Goal: Task Accomplishment & Management: Complete application form

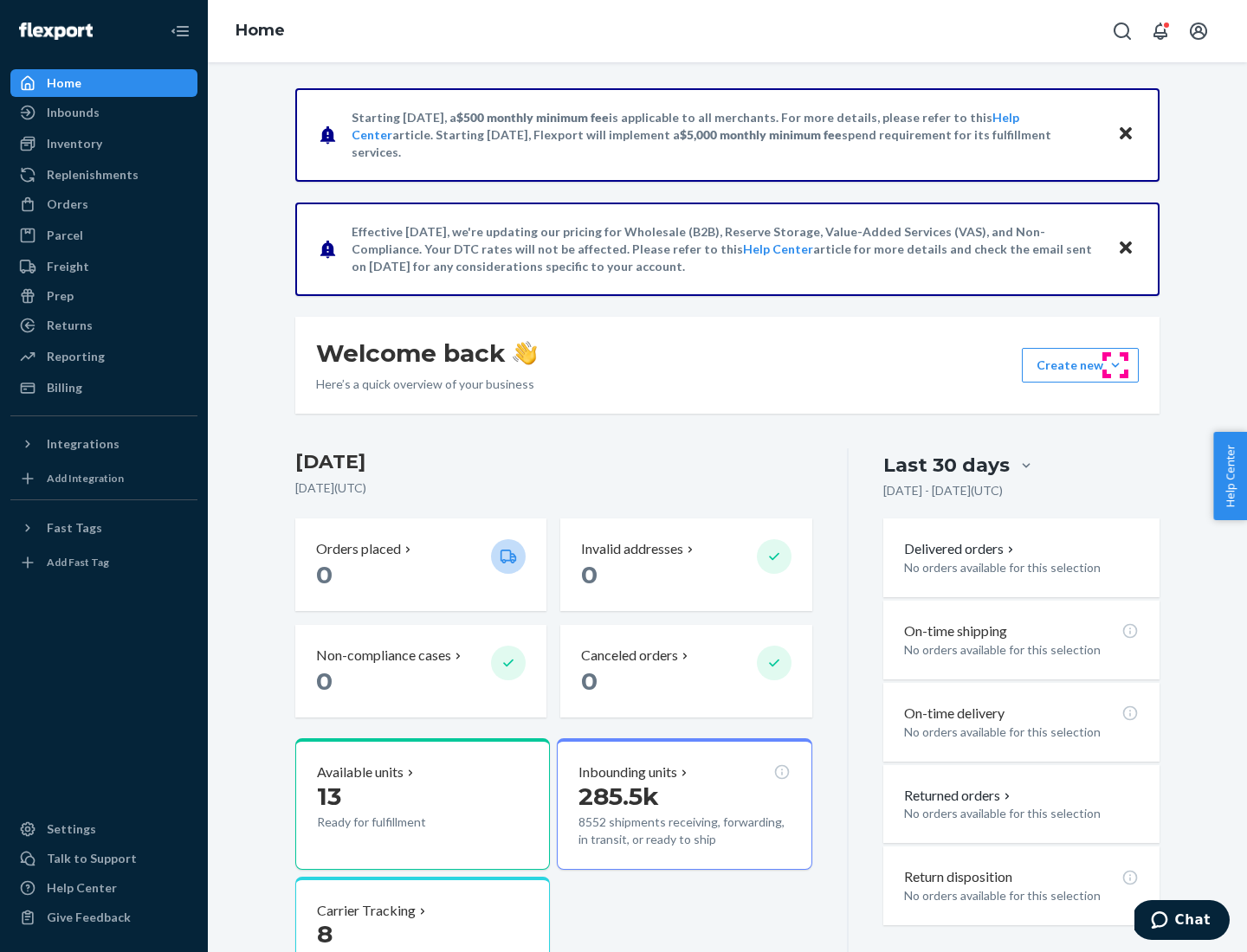
click at [1115, 365] on button "Create new Create new inbound Create new order Create new product" at bounding box center [1080, 365] width 117 height 34
click at [104, 112] on div "Inbounds" at bounding box center [104, 112] width 184 height 24
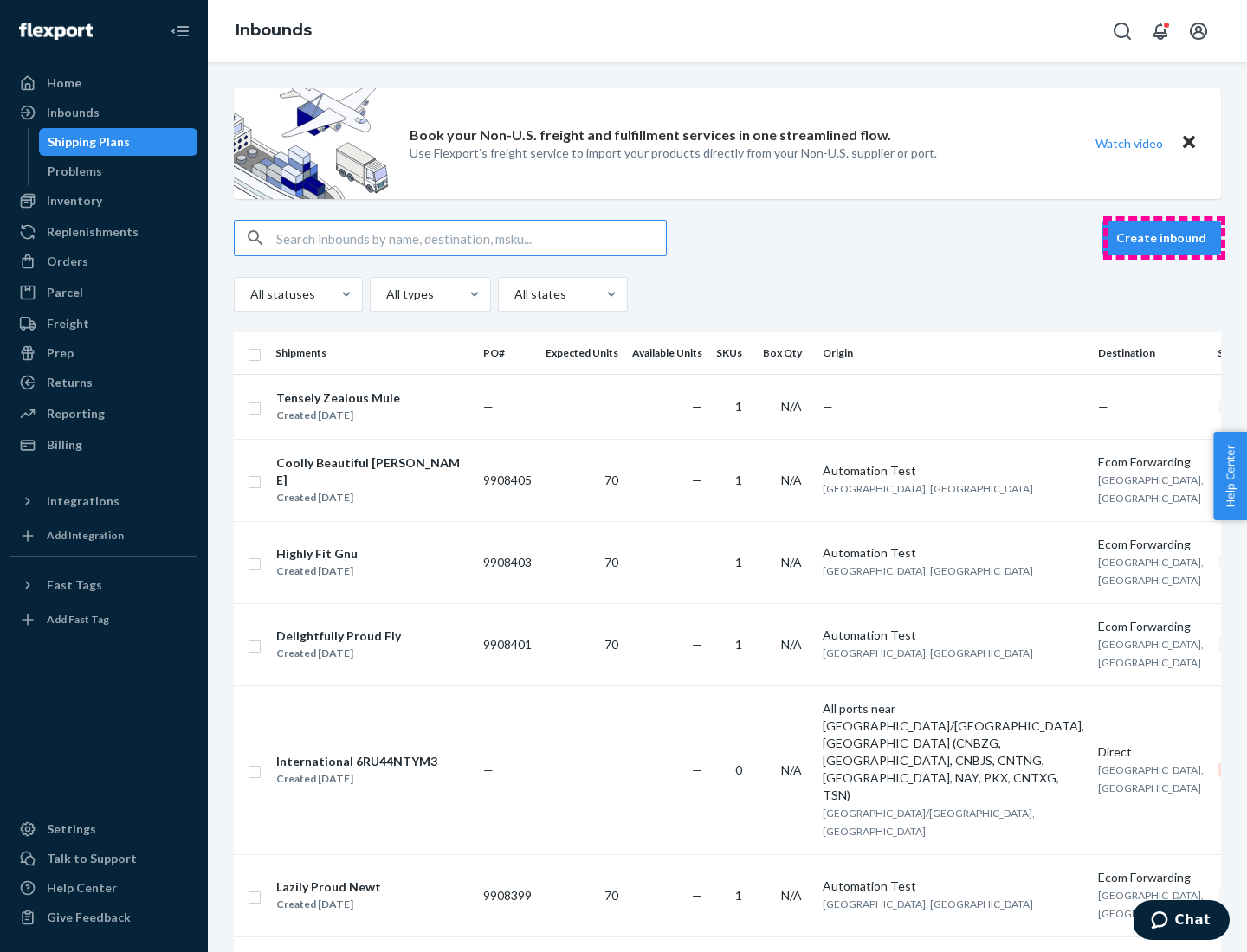
click at [1164, 238] on button "Create inbound" at bounding box center [1161, 238] width 119 height 34
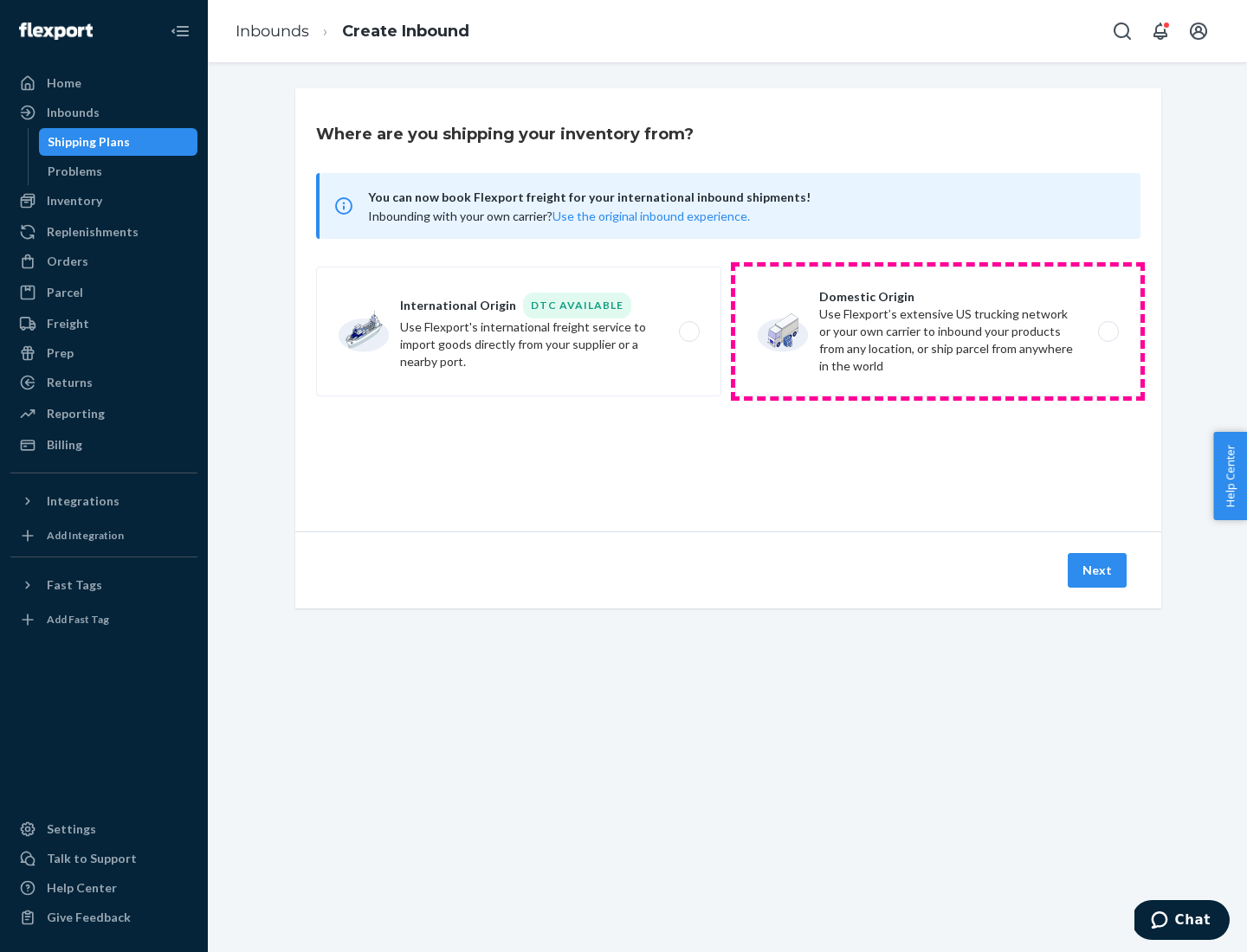
click at [938, 331] on label "Domestic Origin Use Flexport’s extensive US trucking network or your own carrie…" at bounding box center [937, 331] width 405 height 130
click at [1107, 331] on input "Domestic Origin Use Flexport’s extensive US trucking network or your own carrie…" at bounding box center [1113, 331] width 11 height 11
radio input "true"
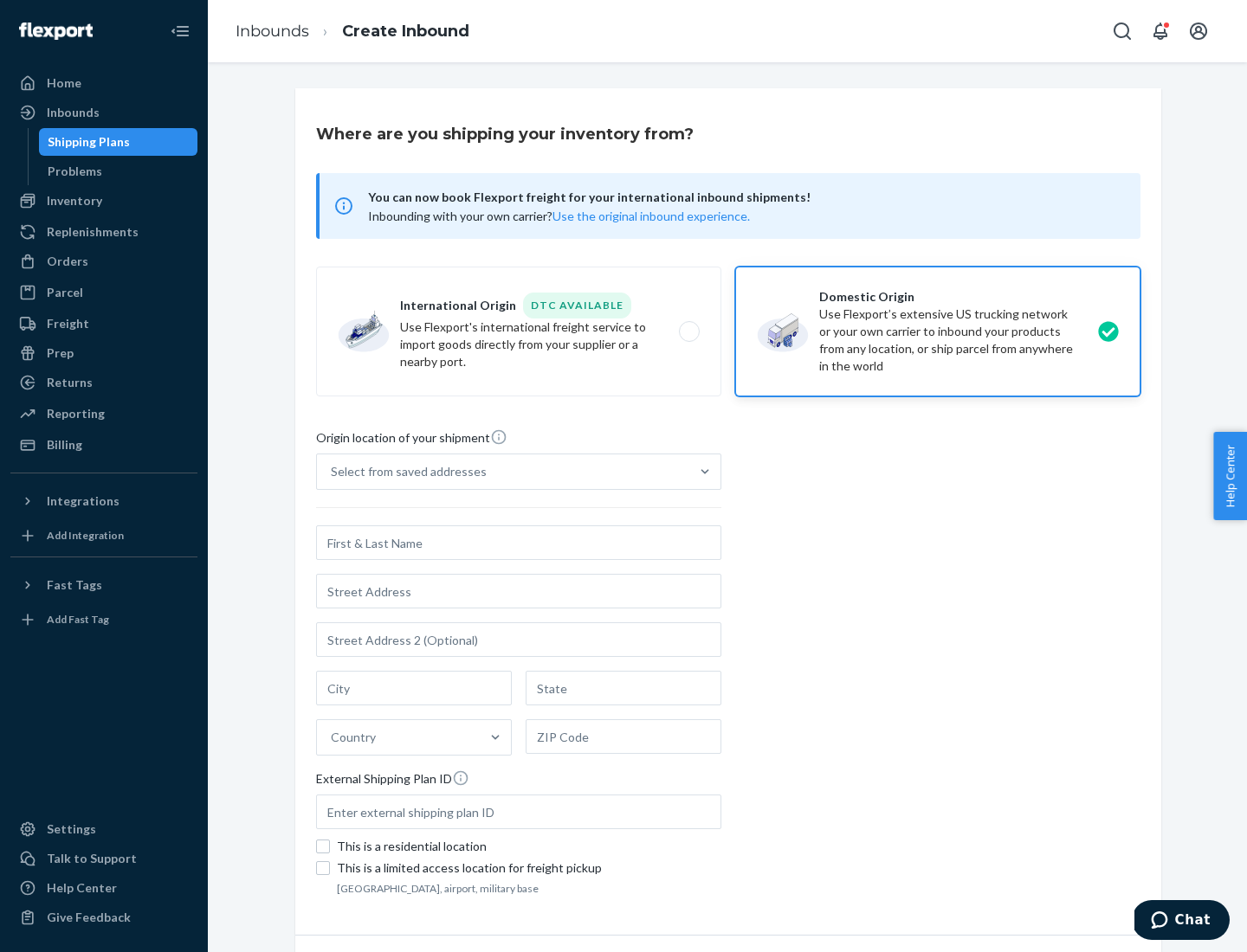
click at [404, 472] on div "Select from saved addresses" at bounding box center [409, 472] width 156 height 18
click at [333, 472] on input "Select from saved addresses" at bounding box center [332, 472] width 2 height 18
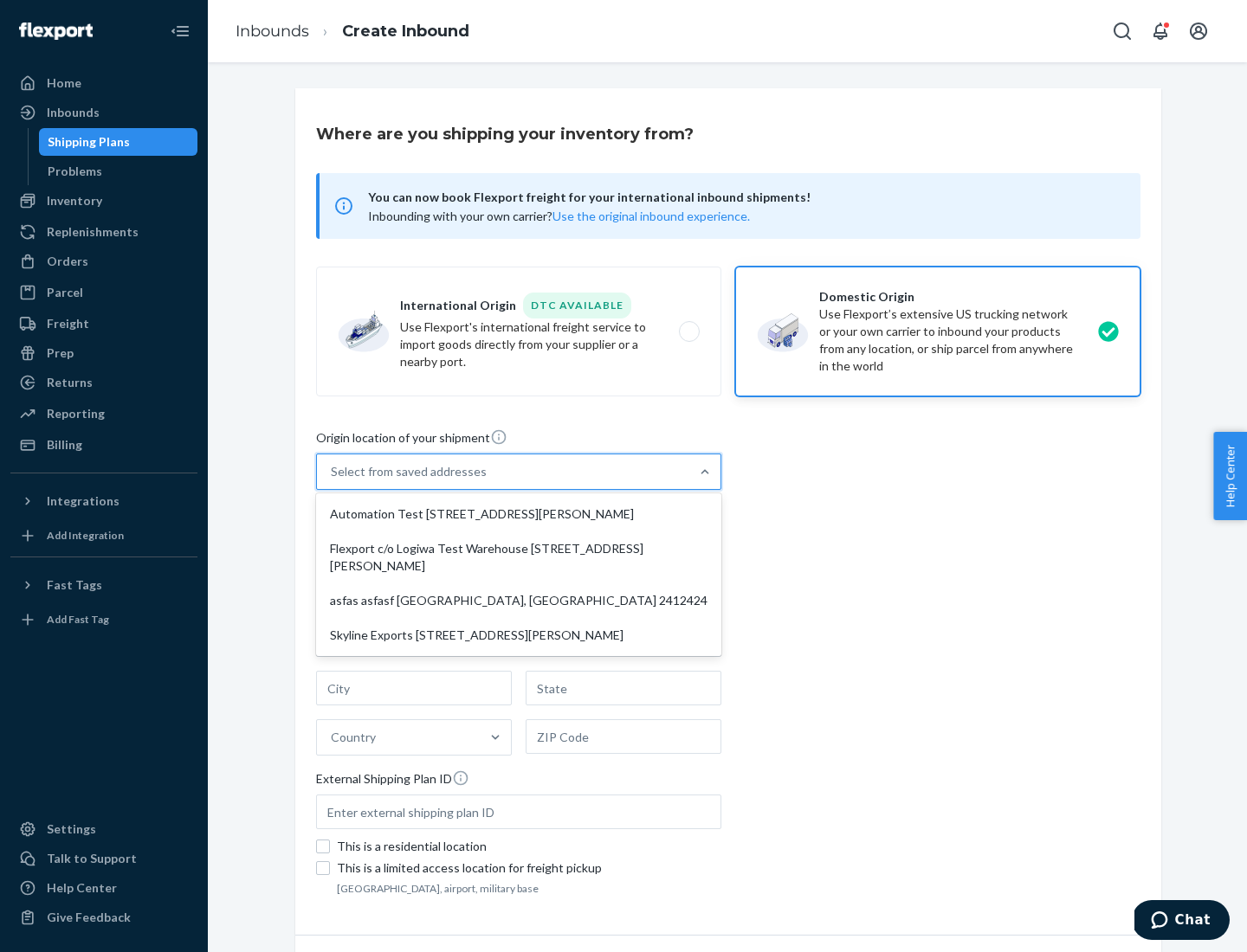
scroll to position [7, 0]
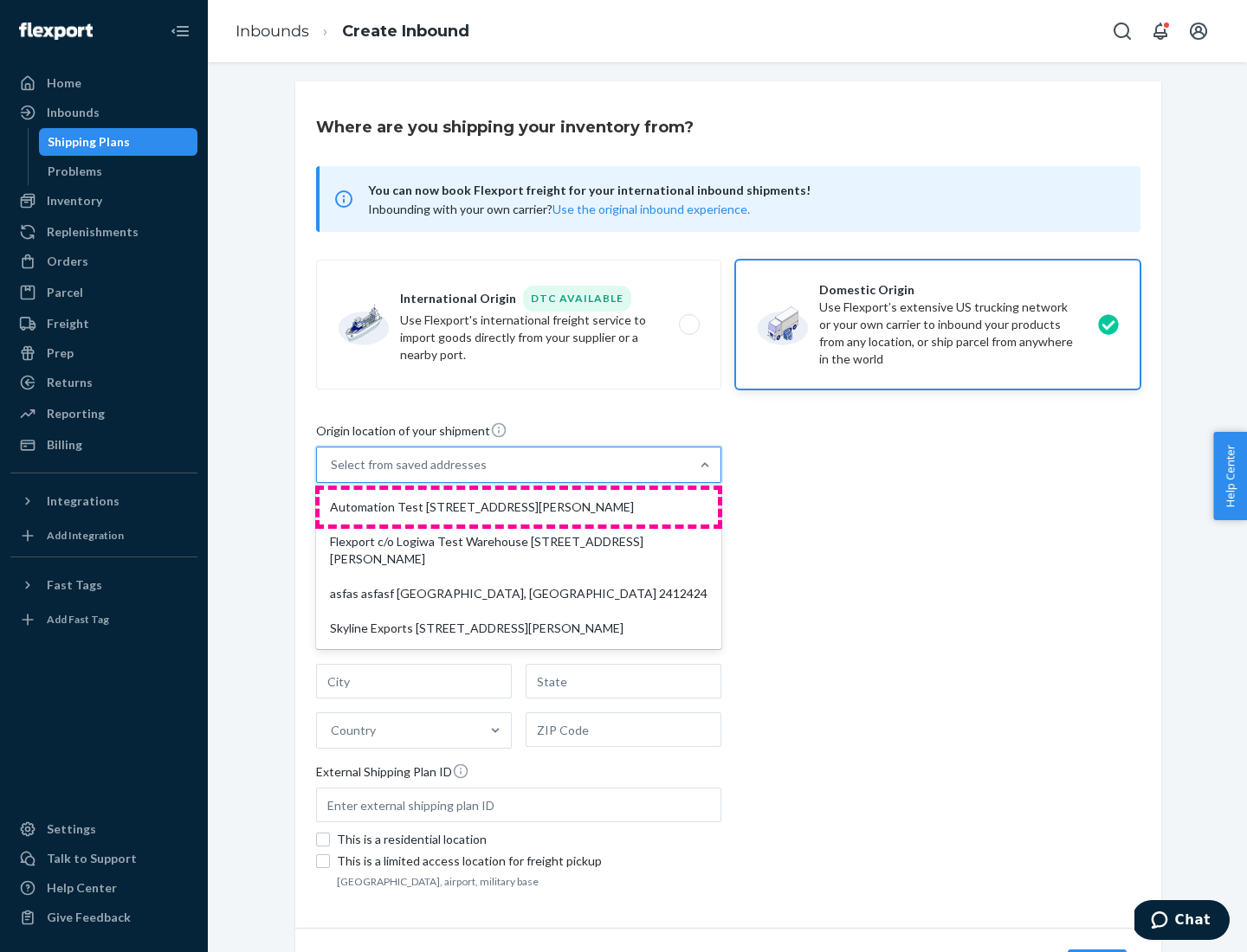
click at [519, 507] on div "Automation Test [STREET_ADDRESS][PERSON_NAME]" at bounding box center [518, 506] width 398 height 34
click at [333, 474] on input "option Automation Test [STREET_ADDRESS][PERSON_NAME] focused, 1 of 4. 4 results…" at bounding box center [332, 465] width 2 height 18
type input "Automation Test"
type input "9th Floor"
type input "[GEOGRAPHIC_DATA]"
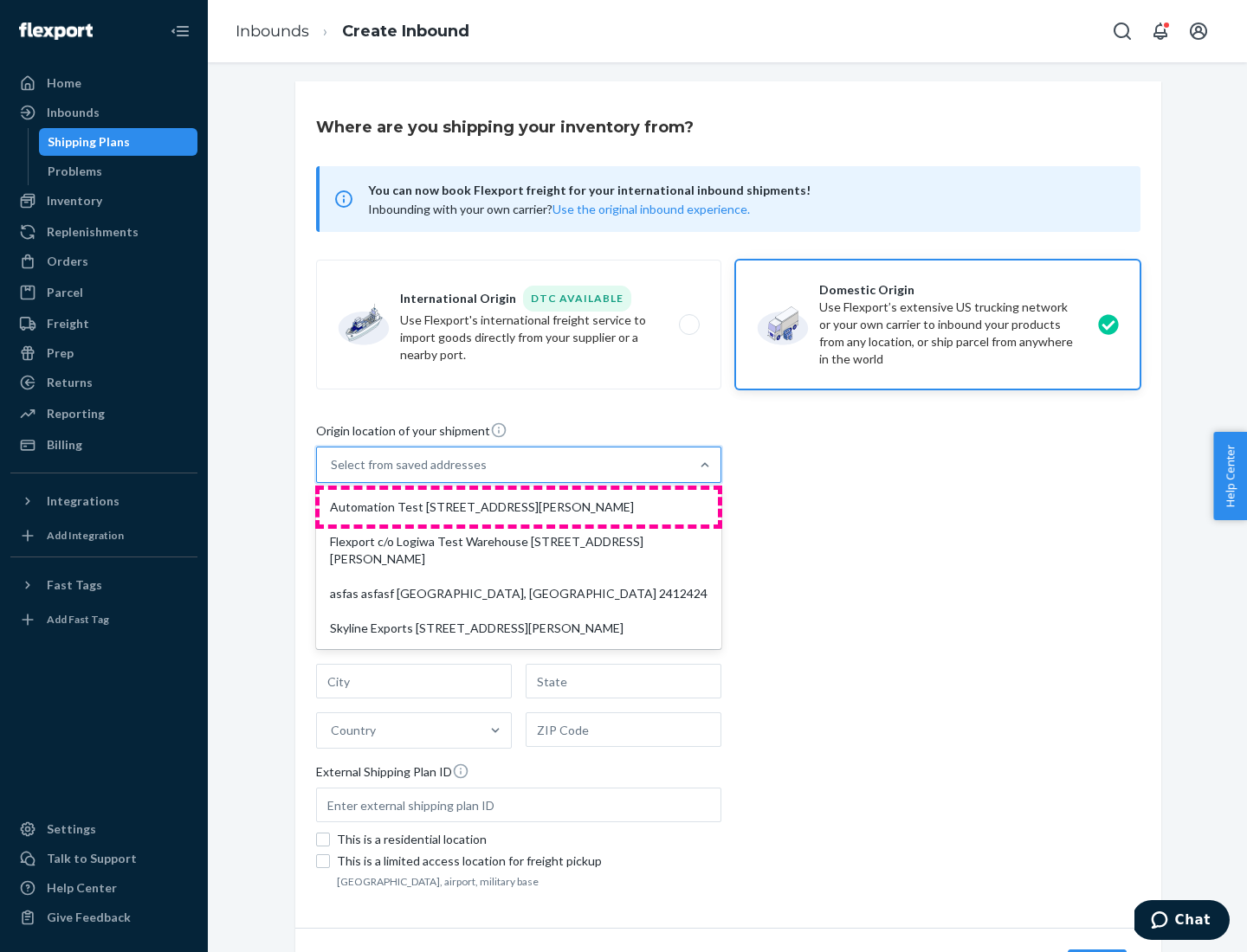
type input "CA"
type input "94104"
type input "[STREET_ADDRESS][PERSON_NAME]"
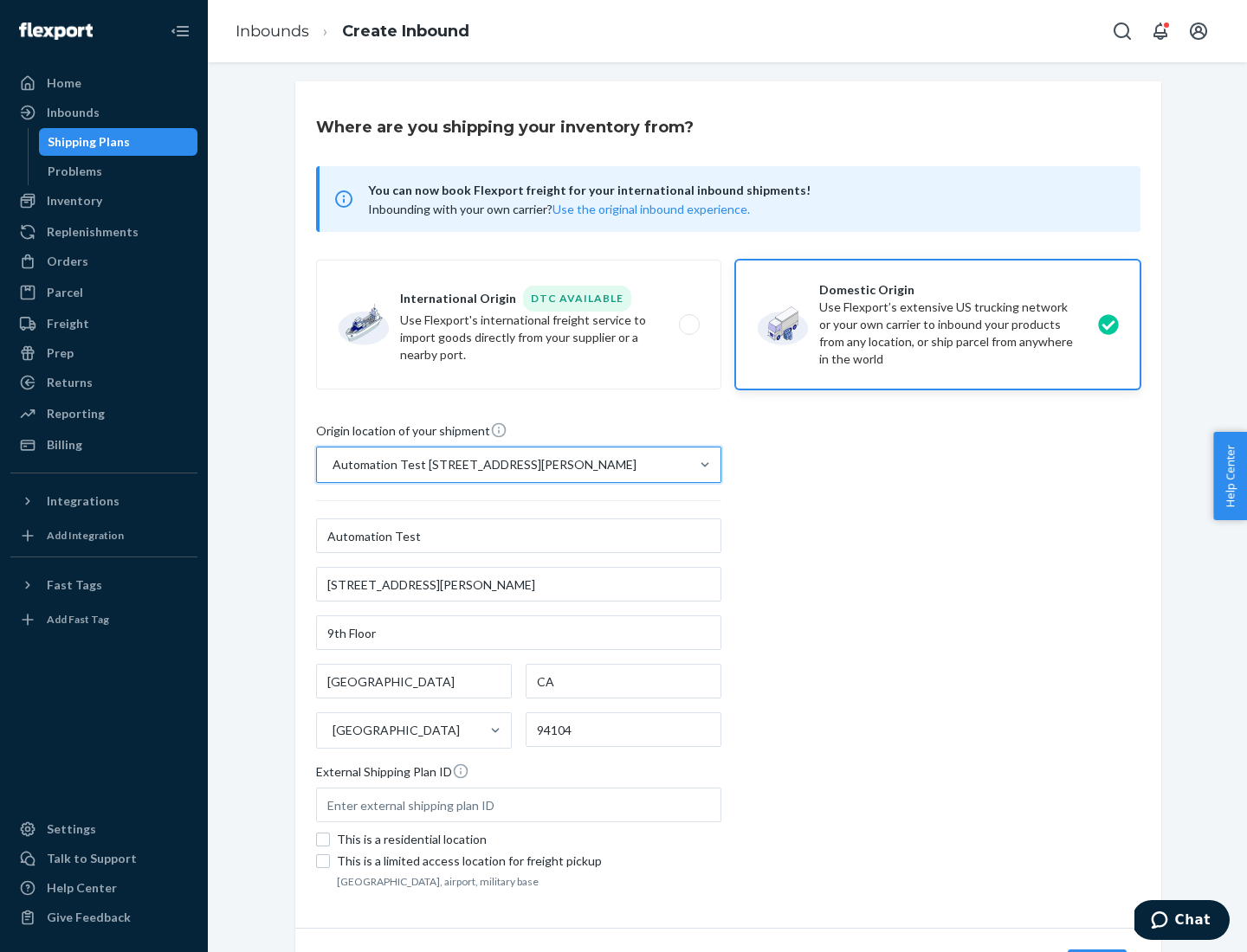
scroll to position [102, 0]
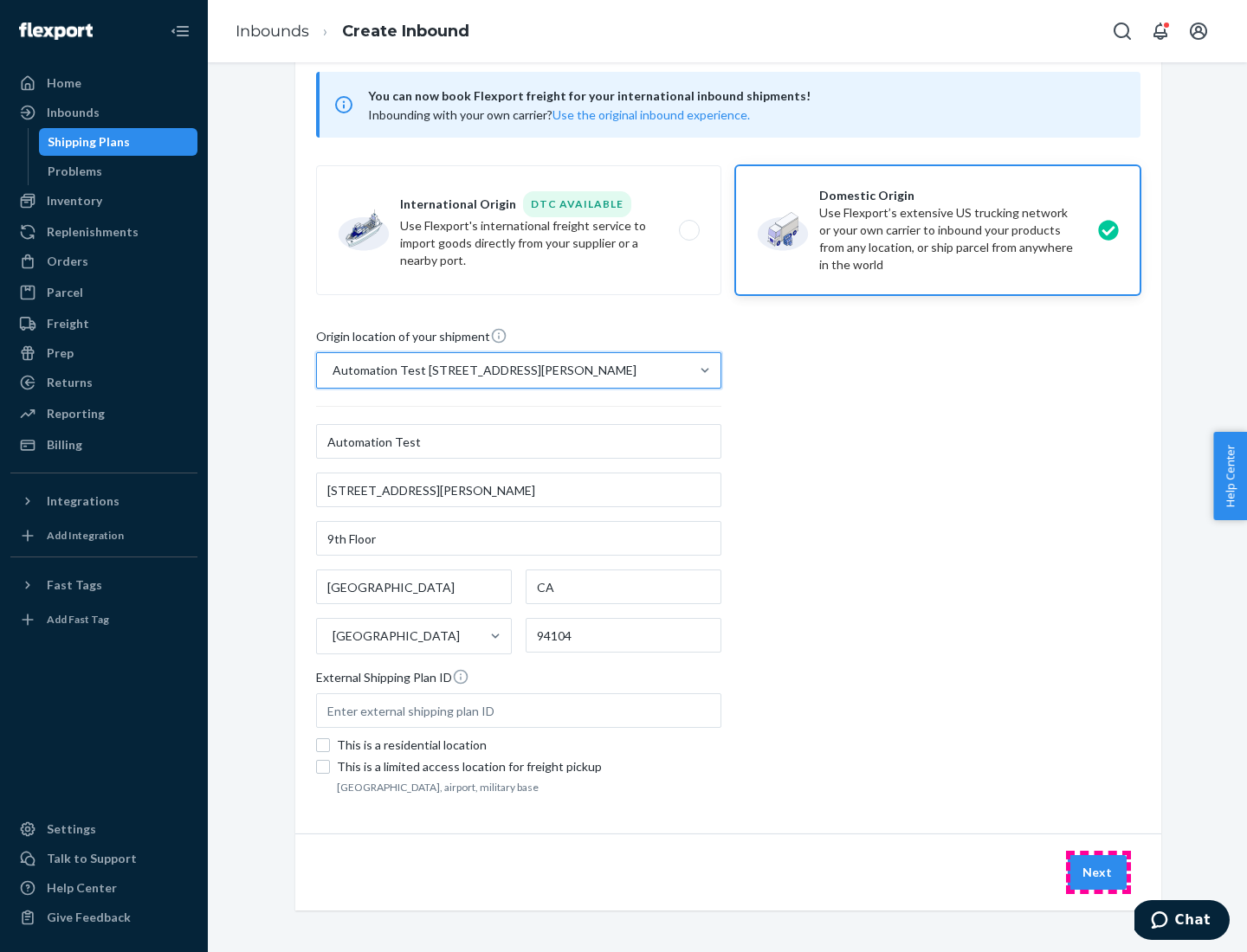
click at [1098, 872] on button "Next" at bounding box center [1097, 872] width 59 height 34
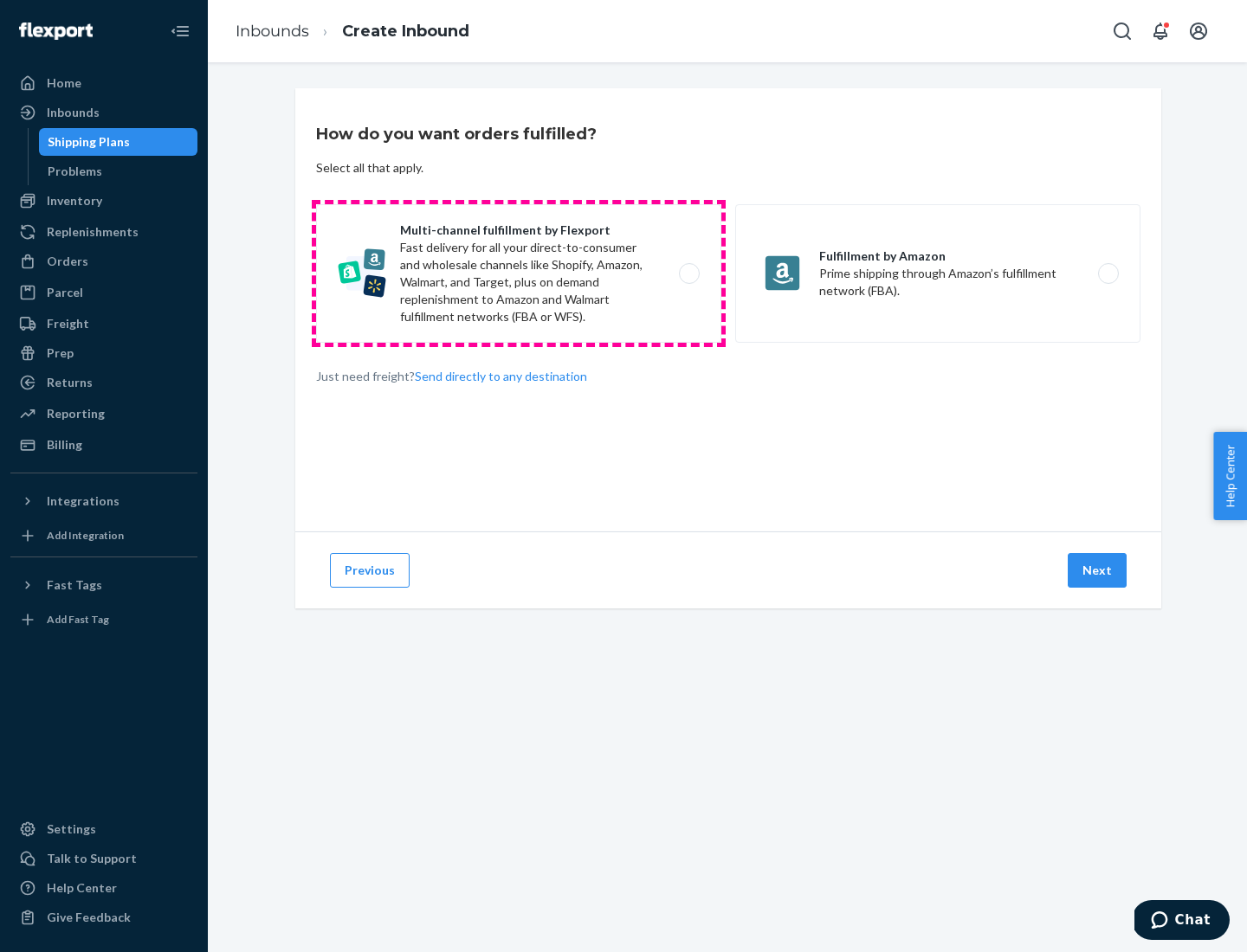
click at [519, 273] on label "Multi-channel fulfillment by Flexport Fast delivery for all your direct-to-cons…" at bounding box center [518, 273] width 405 height 139
click at [688, 273] on input "Multi-channel fulfillment by Flexport Fast delivery for all your direct-to-cons…" at bounding box center [693, 274] width 11 height 11
radio input "true"
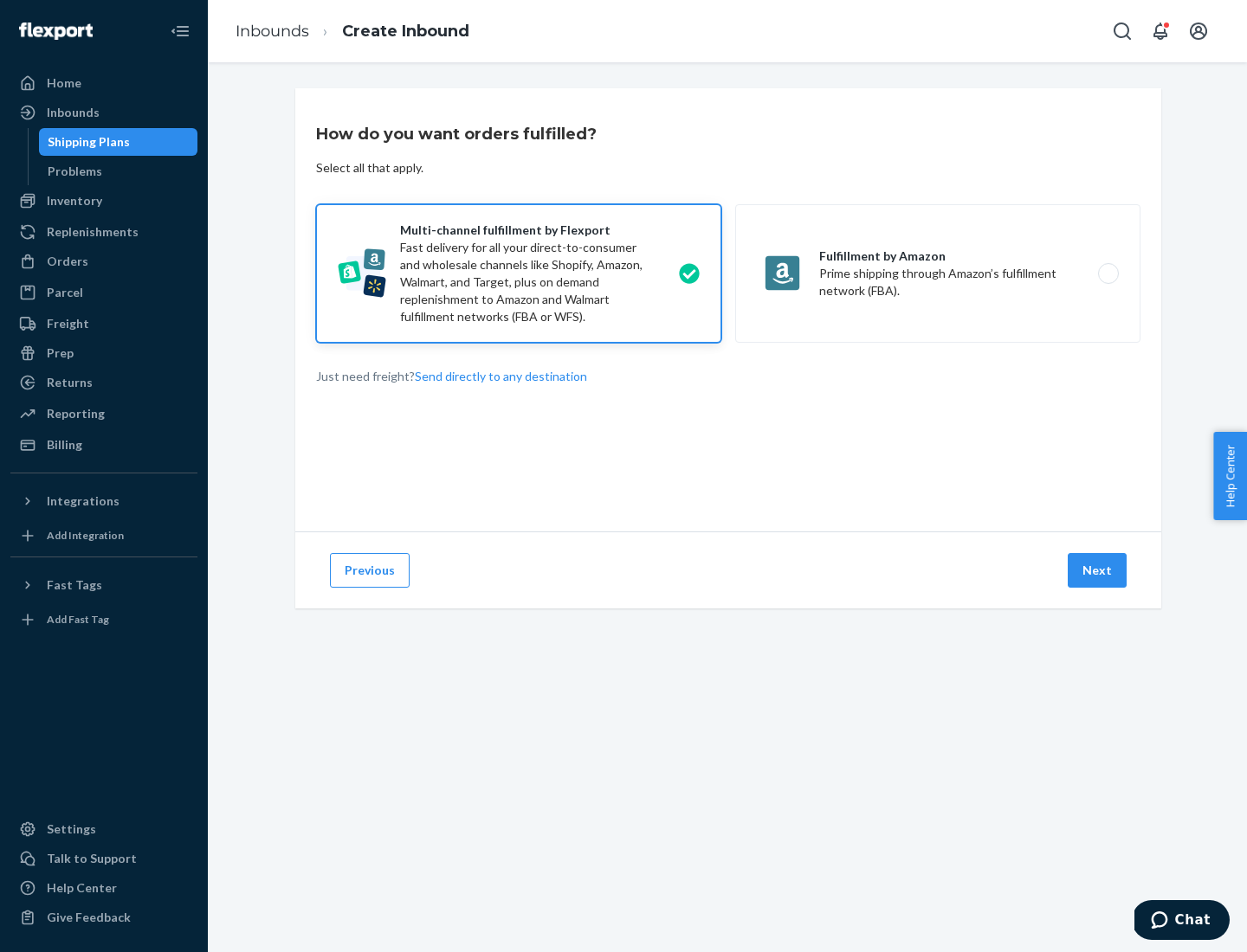
click at [1098, 570] on button "Next" at bounding box center [1097, 570] width 59 height 34
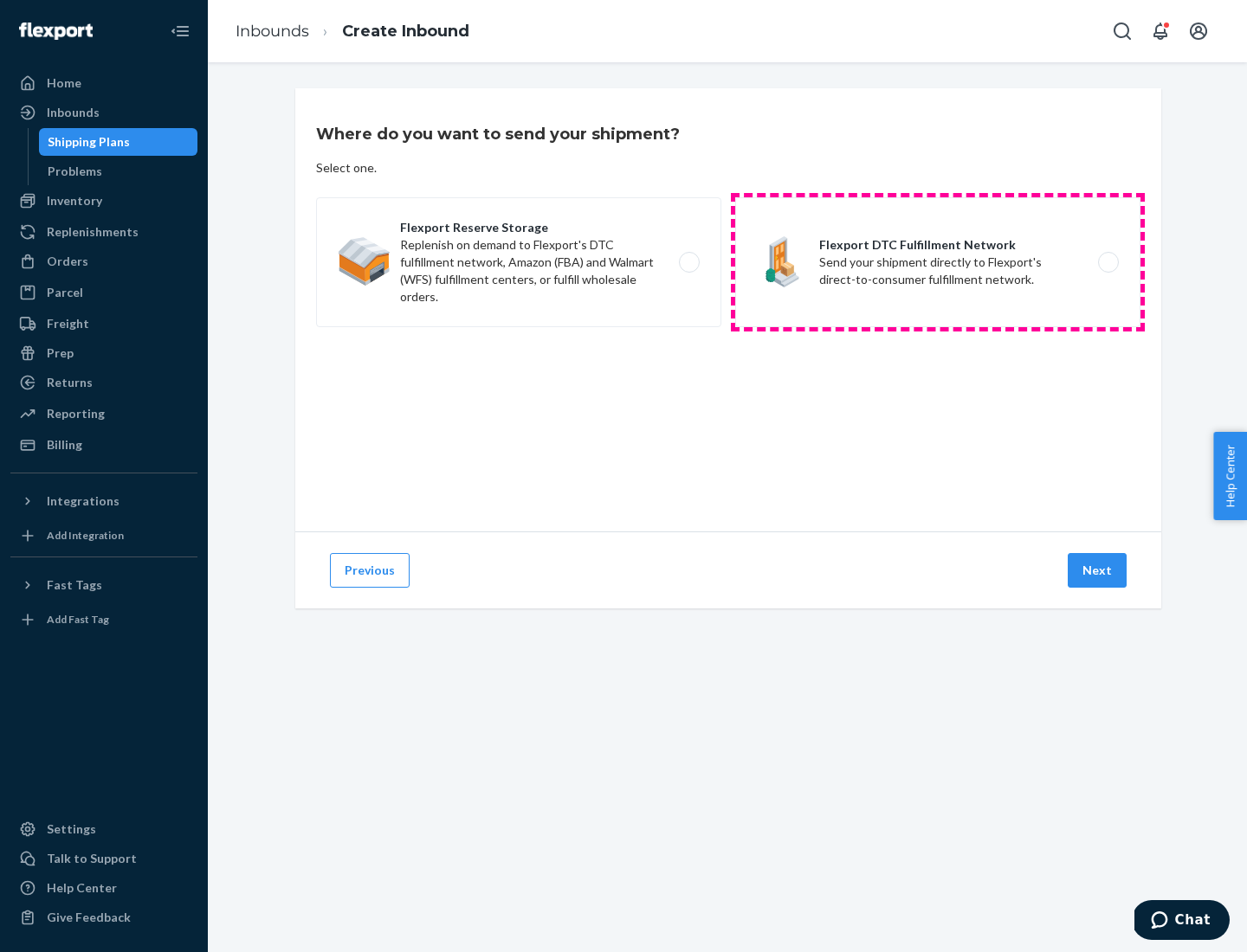
click at [938, 263] on label "Flexport DTC Fulfillment Network Send your shipment directly to Flexport's dire…" at bounding box center [937, 262] width 405 height 130
click at [1107, 263] on input "Flexport DTC Fulfillment Network Send your shipment directly to Flexport's dire…" at bounding box center [1113, 263] width 11 height 11
radio input "true"
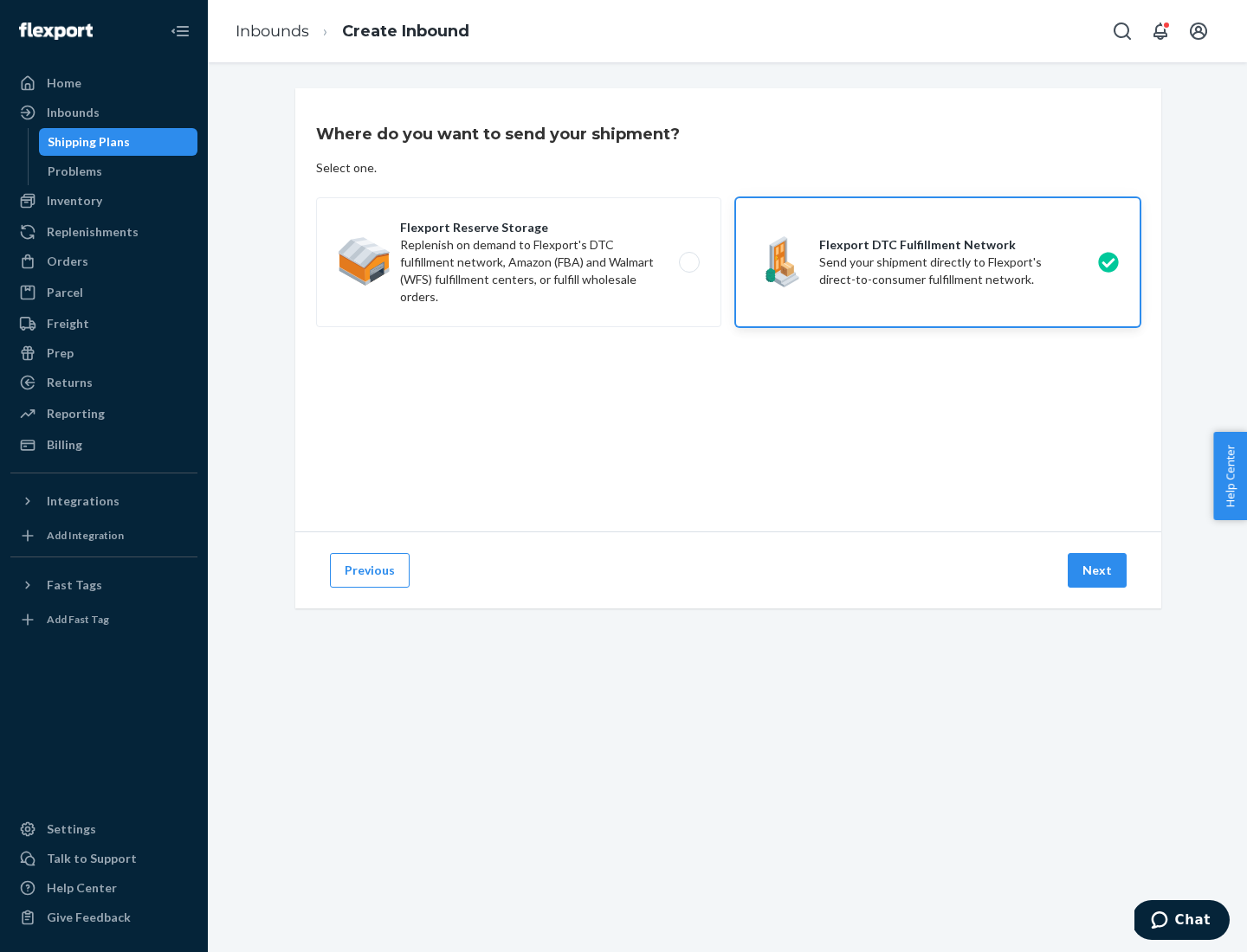
click at [1098, 570] on button "Next" at bounding box center [1097, 570] width 59 height 34
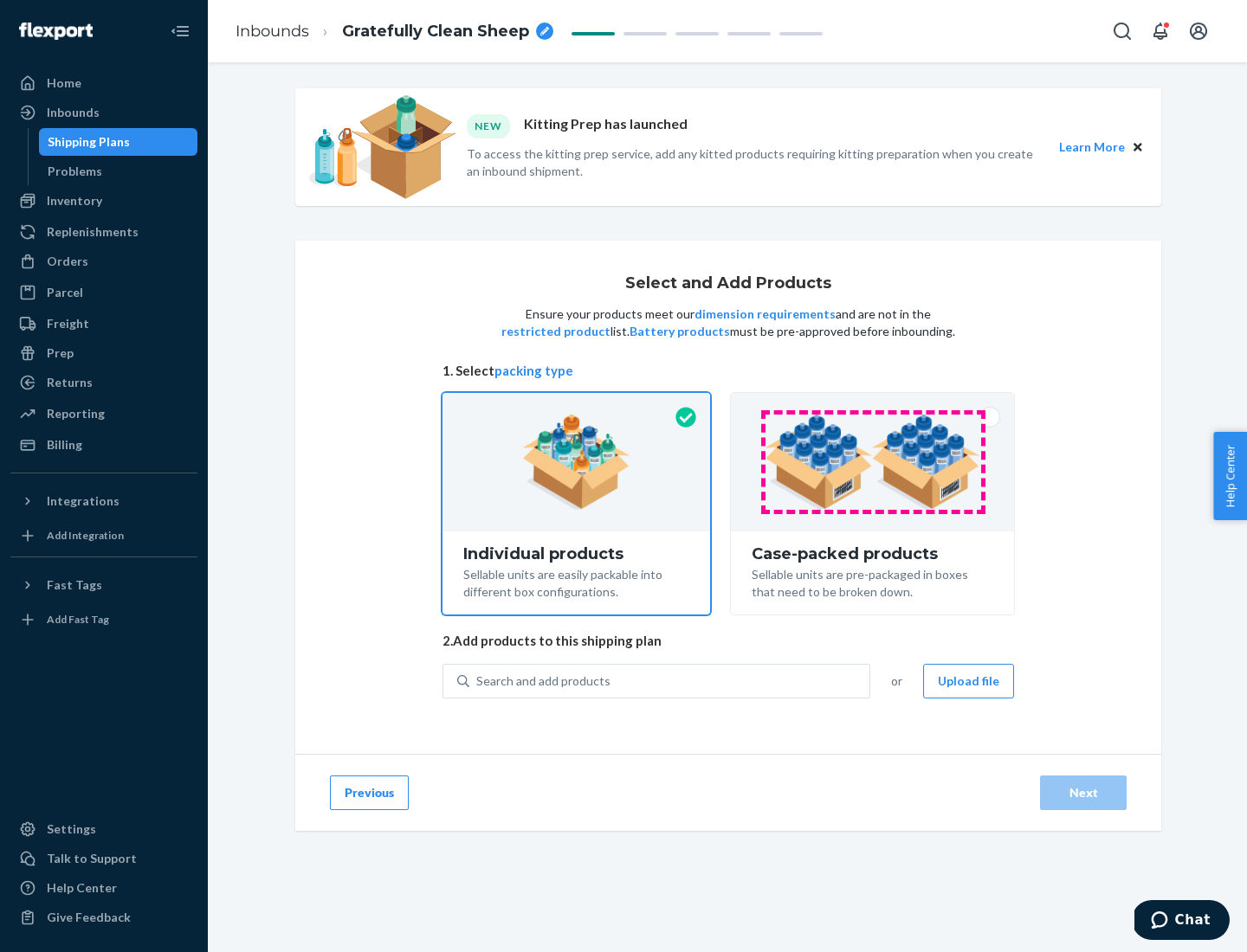
click at [873, 462] on img at bounding box center [873, 462] width 216 height 95
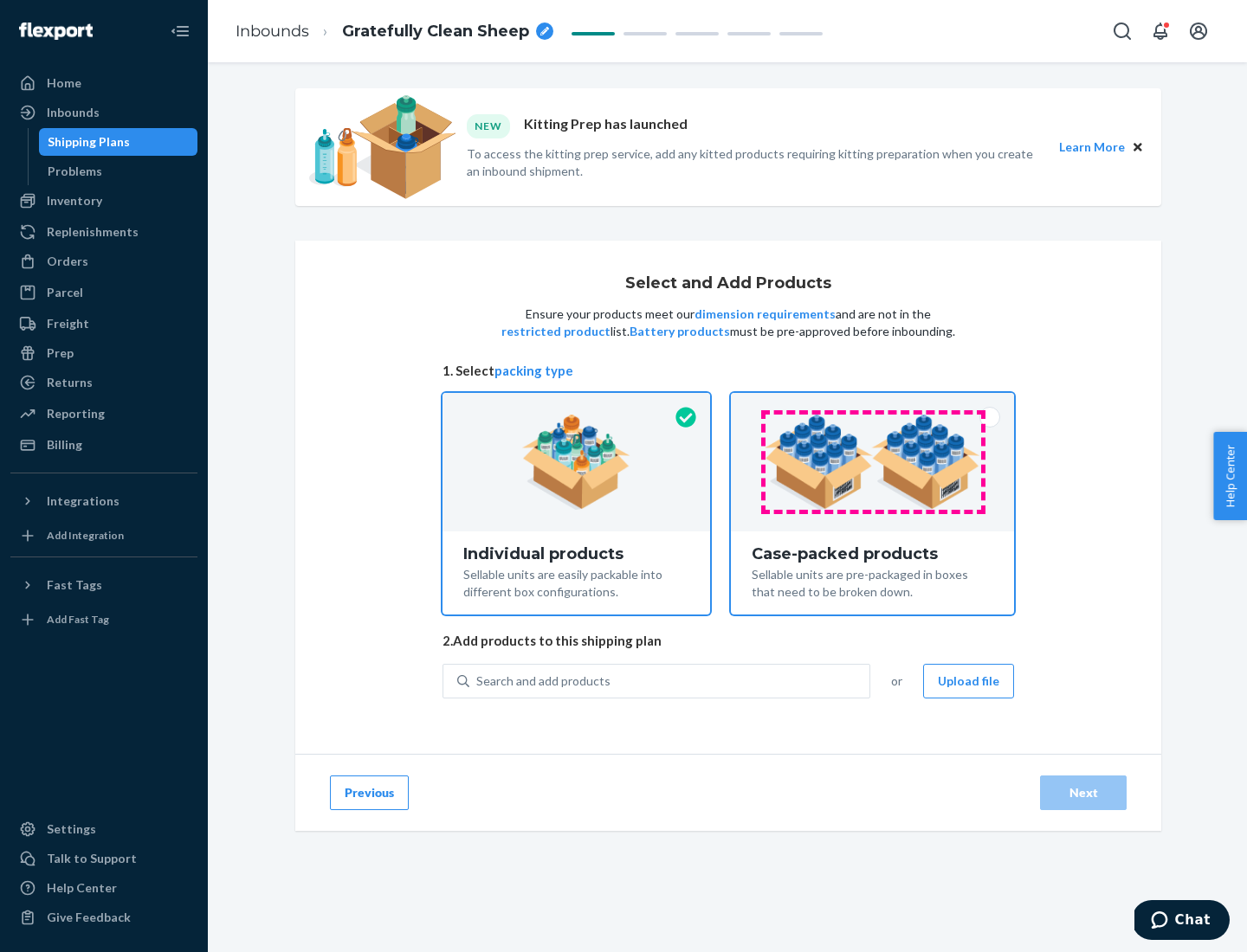
click at [873, 404] on input "Case-packed products Sellable units are pre-packaged in boxes that need to be b…" at bounding box center [872, 399] width 11 height 11
radio input "true"
radio input "false"
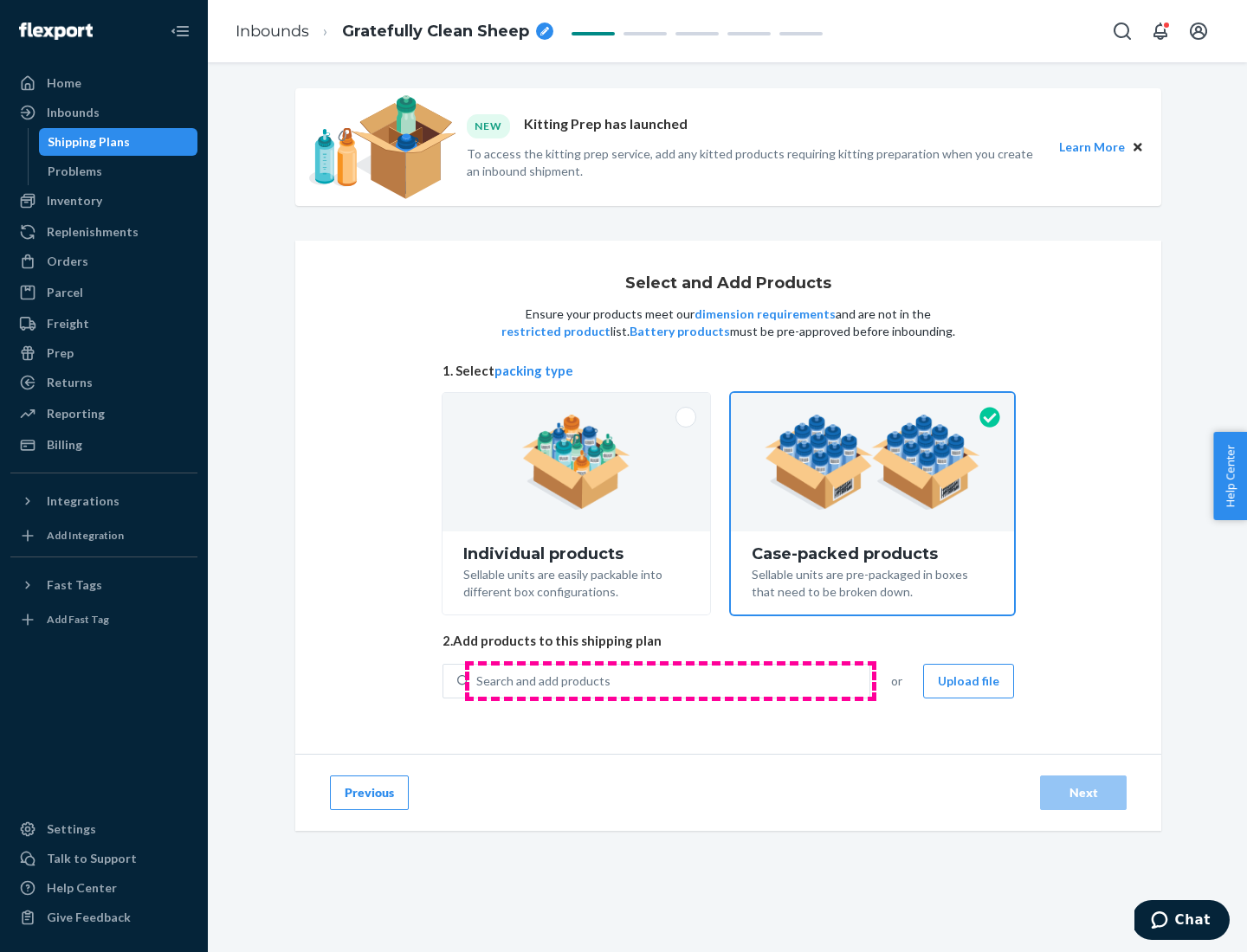
click at [670, 681] on div "Search and add products" at bounding box center [669, 681] width 400 height 31
click at [478, 681] on input "Search and add products" at bounding box center [478, 682] width 2 height 18
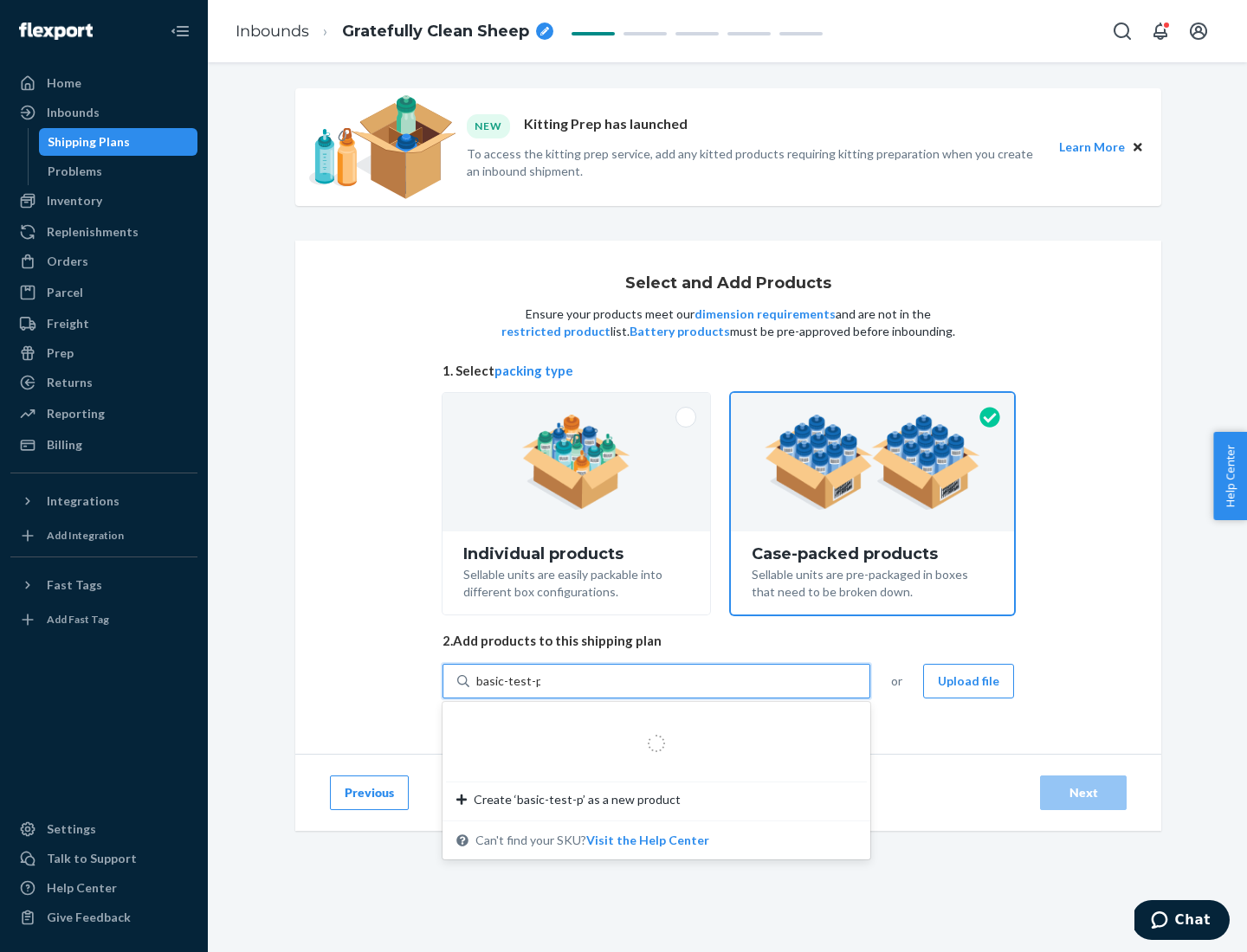
type input "basic-test-product-1"
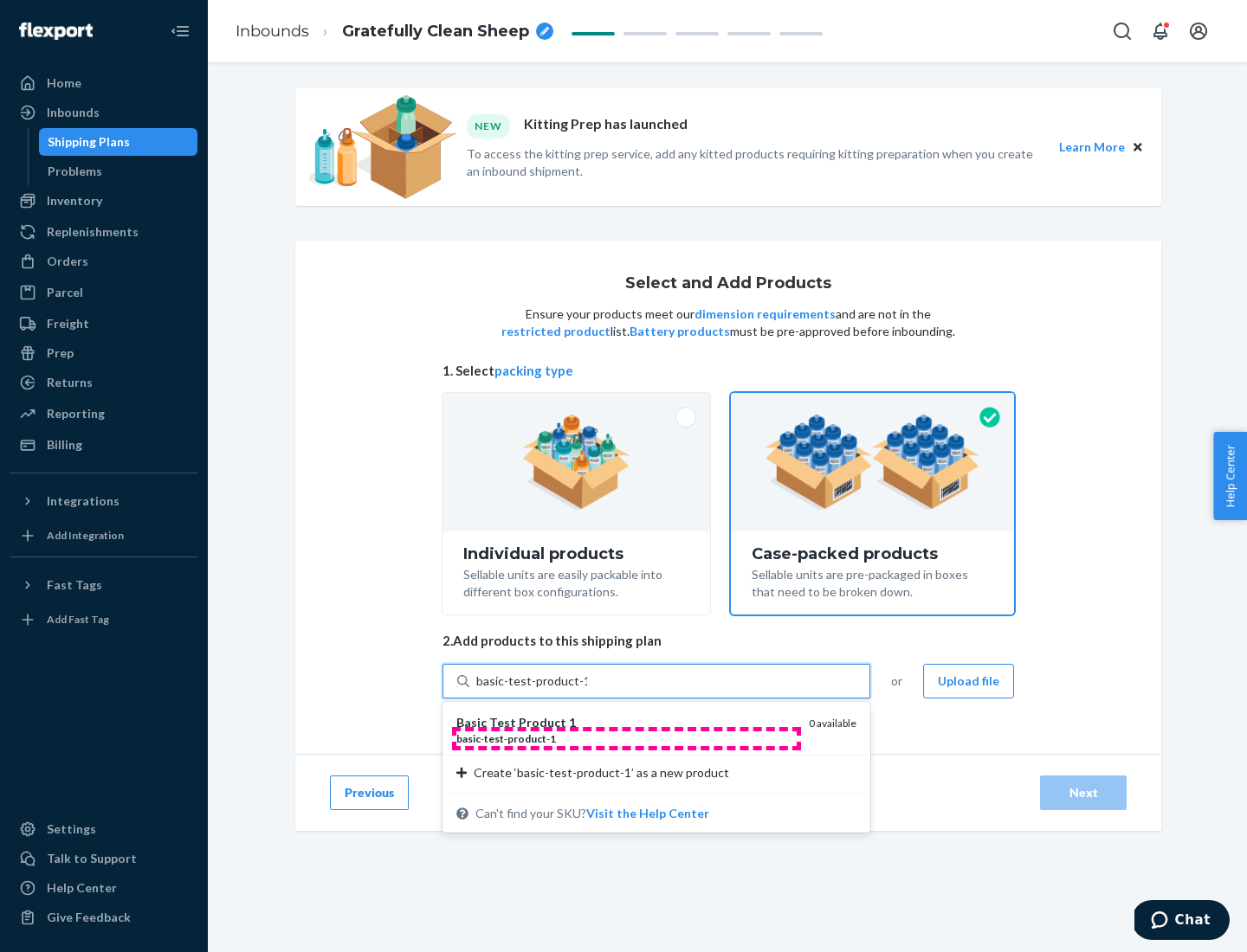
click at [626, 738] on div "basic - test - product - 1" at bounding box center [625, 738] width 339 height 15
click at [587, 689] on input "basic-test-product-1" at bounding box center [532, 682] width 111 height 18
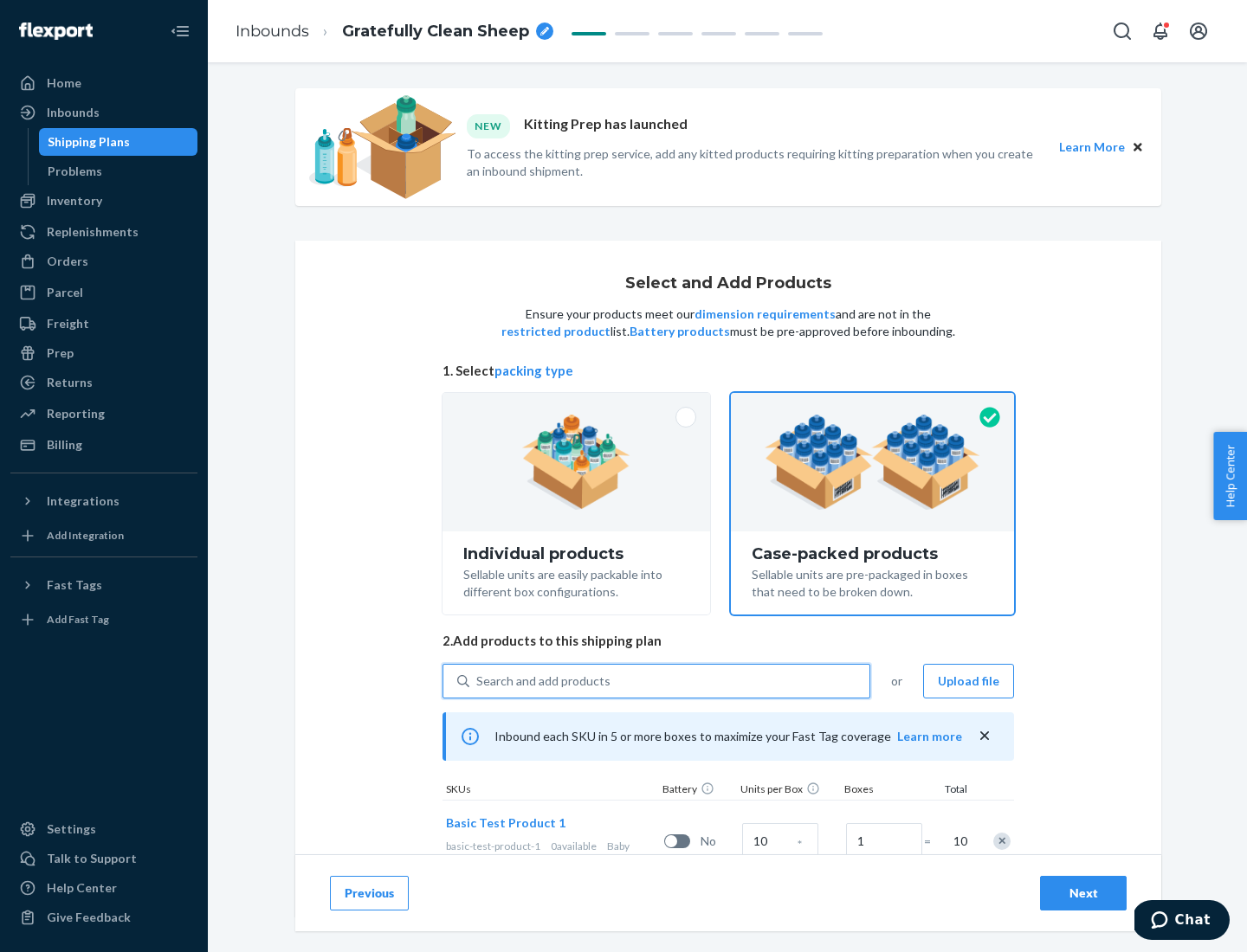
scroll to position [63, 0]
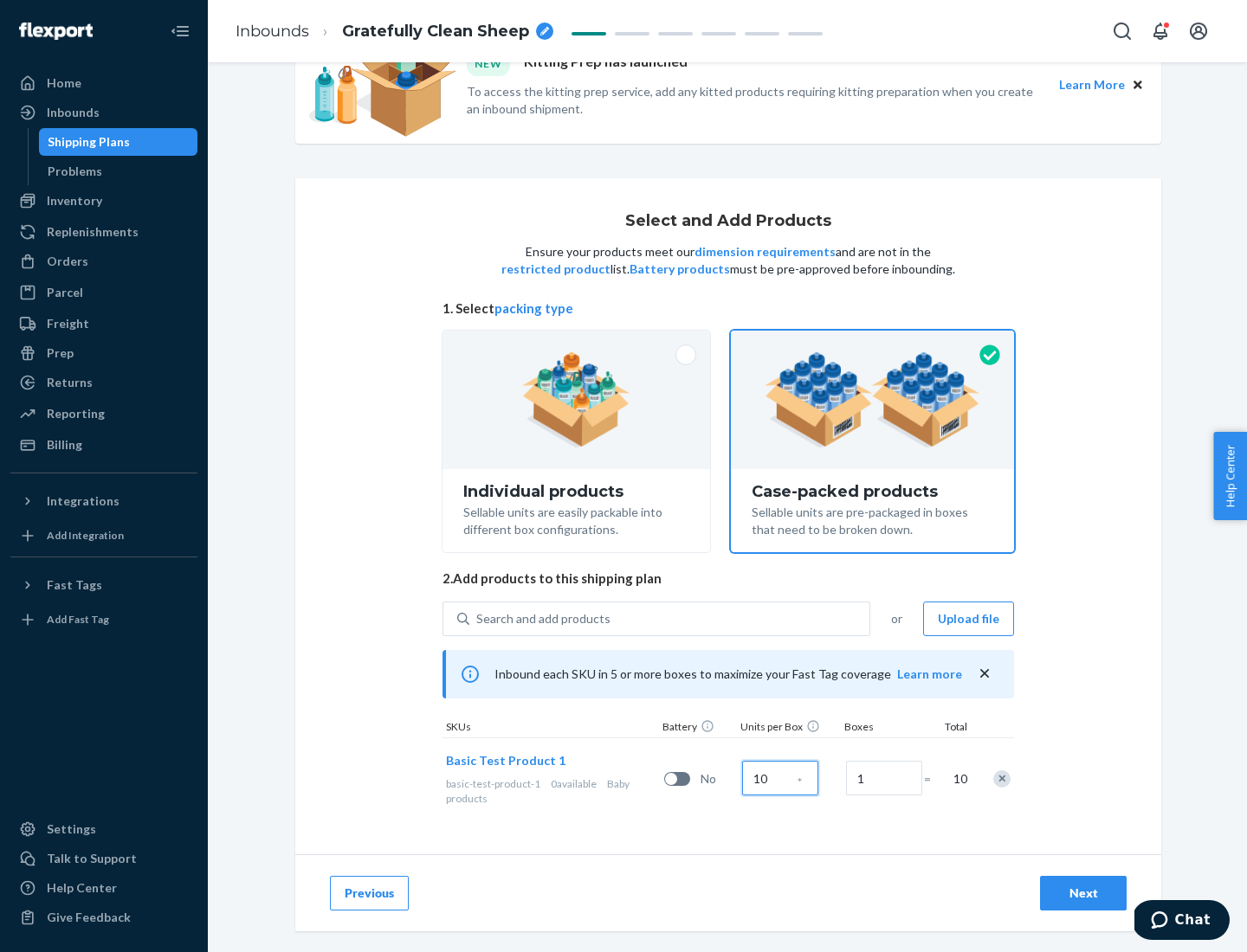
type input "10"
type input "7"
click at [1083, 894] on div "Next" at bounding box center [1083, 894] width 57 height 18
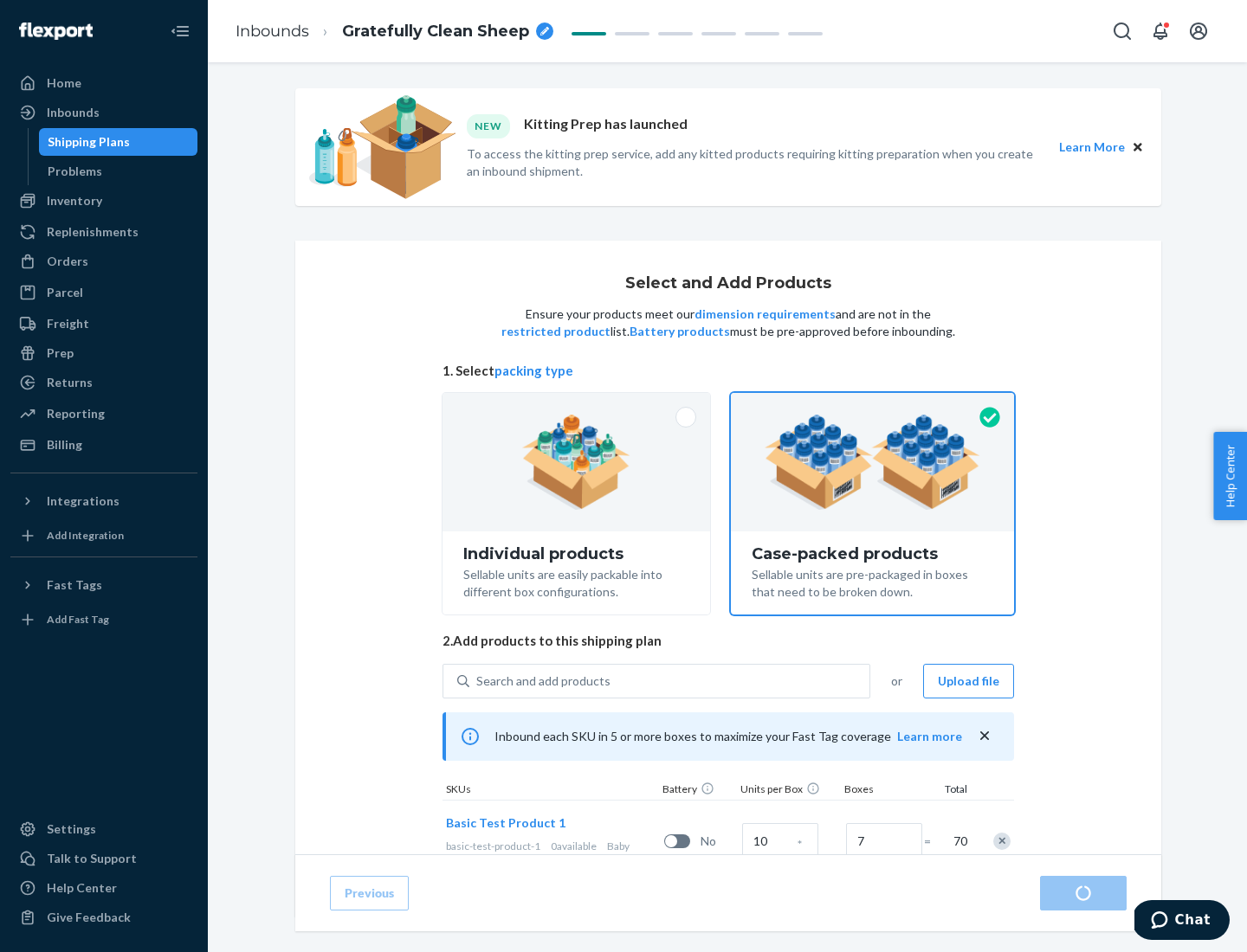
radio input "true"
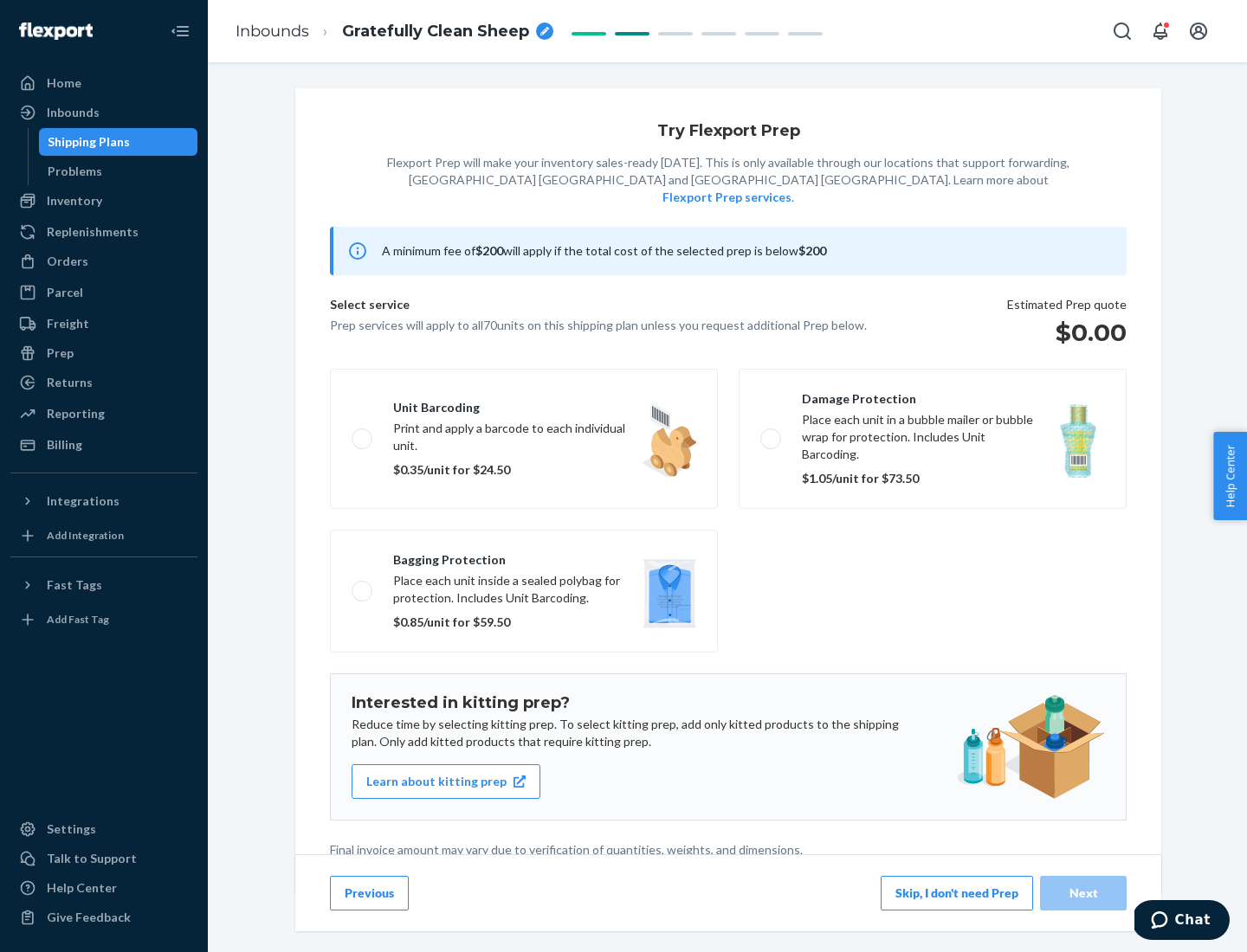
scroll to position [4, 0]
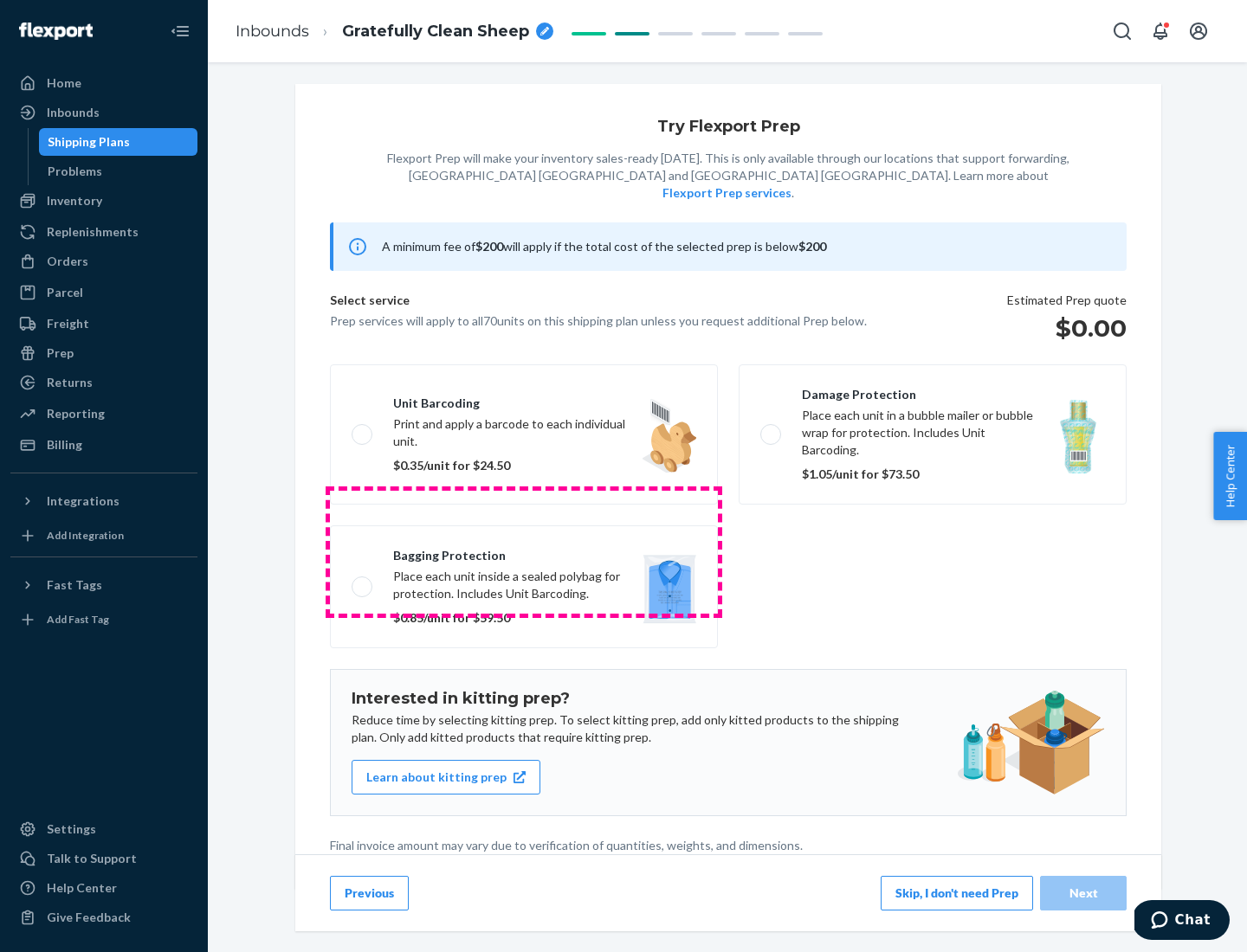
click at [524, 552] on label "Bagging protection Place each unit inside a sealed polybag for protection. Incl…" at bounding box center [524, 586] width 388 height 123
click at [363, 581] on input "Bagging protection Place each unit inside a sealed polybag for protection. Incl…" at bounding box center [357, 586] width 11 height 11
checkbox input "true"
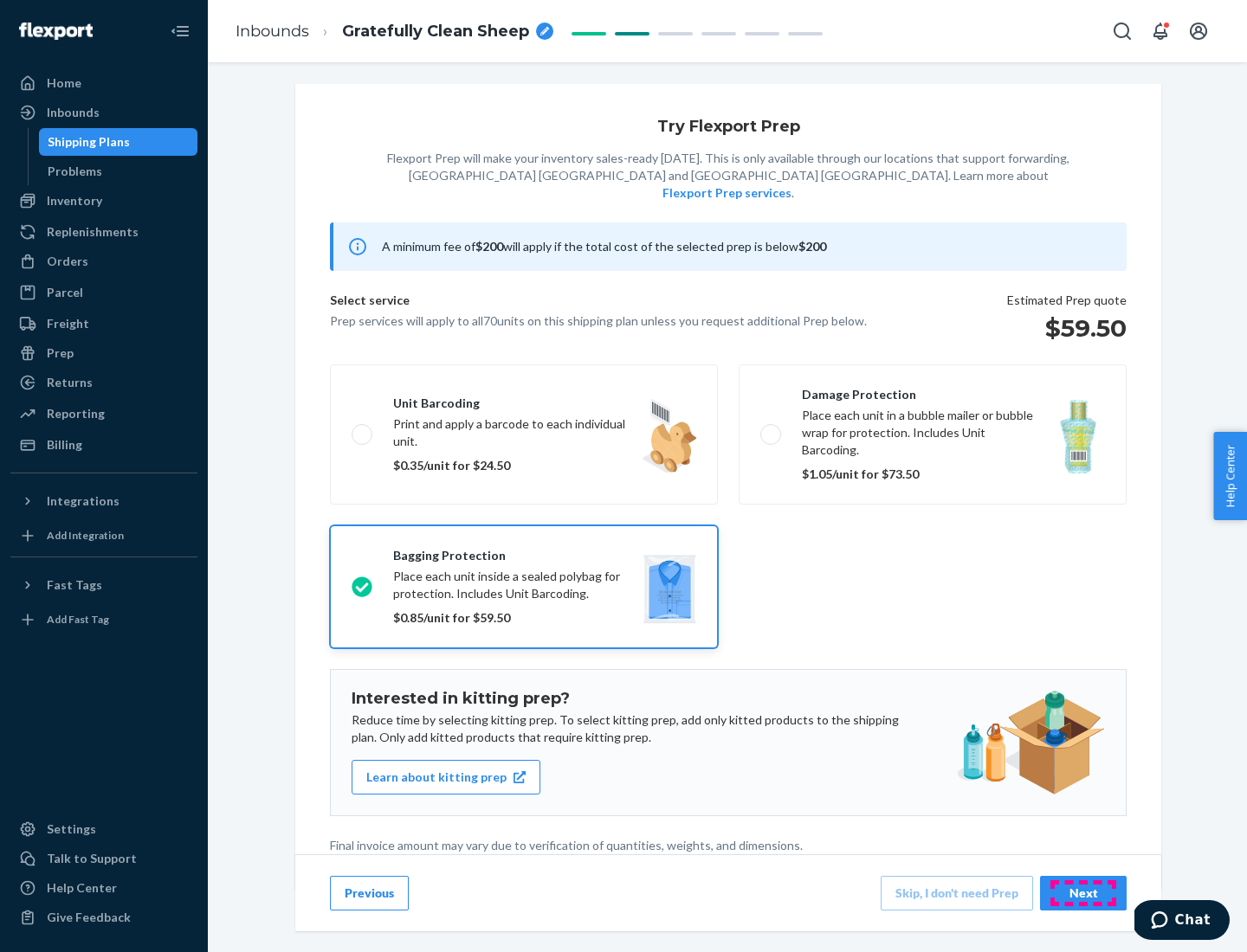
click at [1083, 893] on div "Next" at bounding box center [1083, 894] width 57 height 18
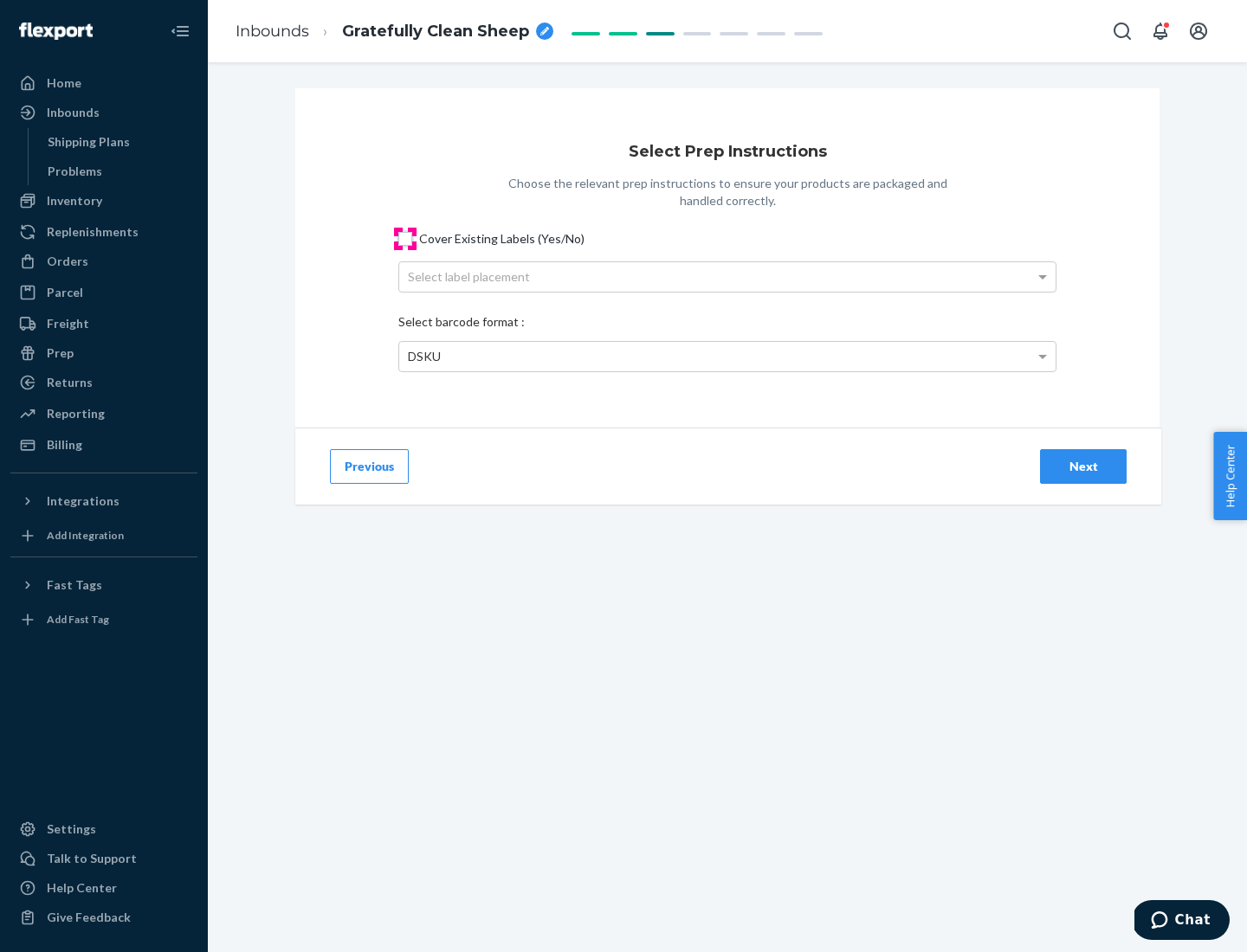
click at [405, 238] on input "Cover Existing Labels (Yes/No)" at bounding box center [405, 239] width 14 height 14
checkbox input "true"
click at [728, 276] on div "Select label placement" at bounding box center [727, 277] width 656 height 29
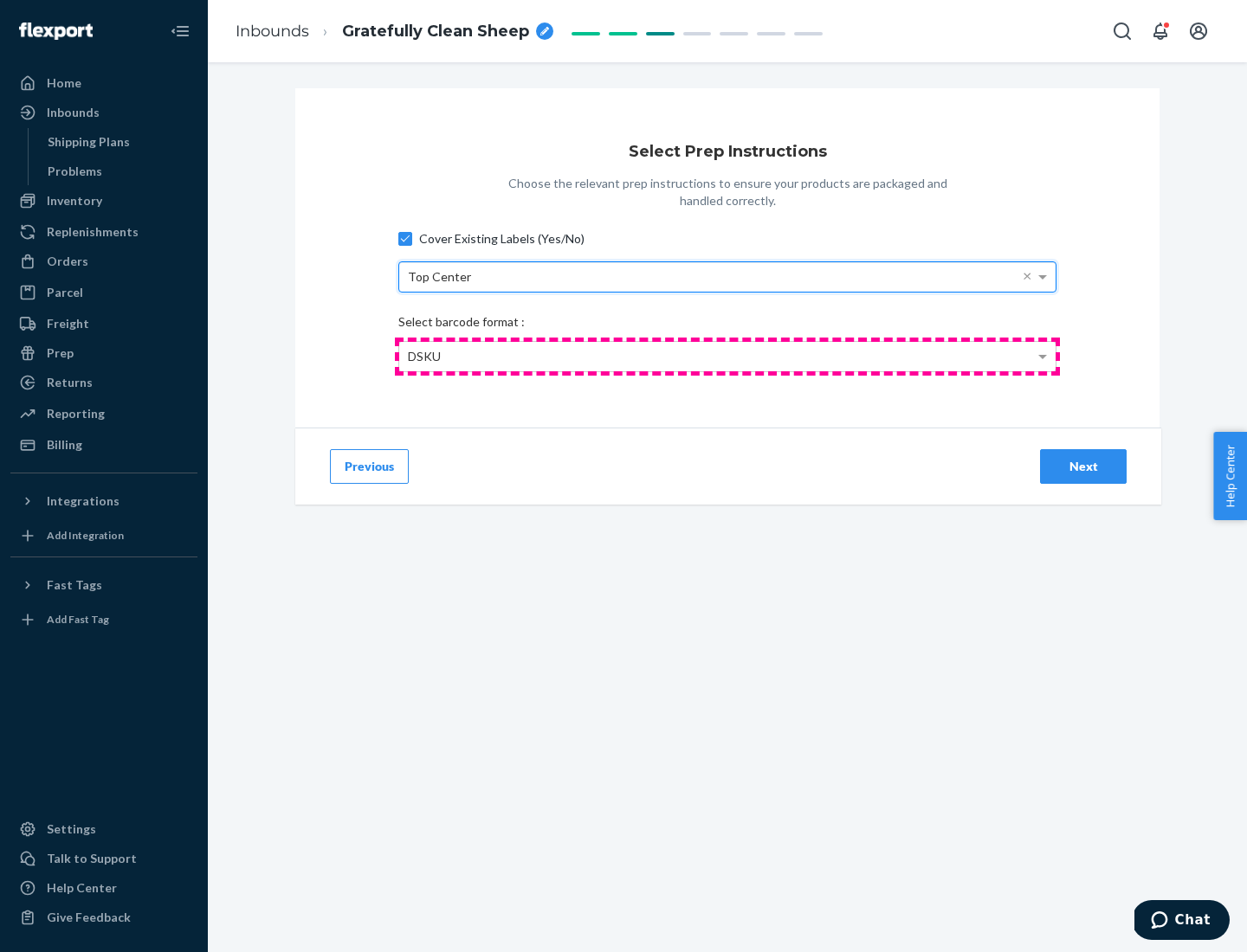
click at [728, 355] on div "DSKU" at bounding box center [727, 356] width 656 height 29
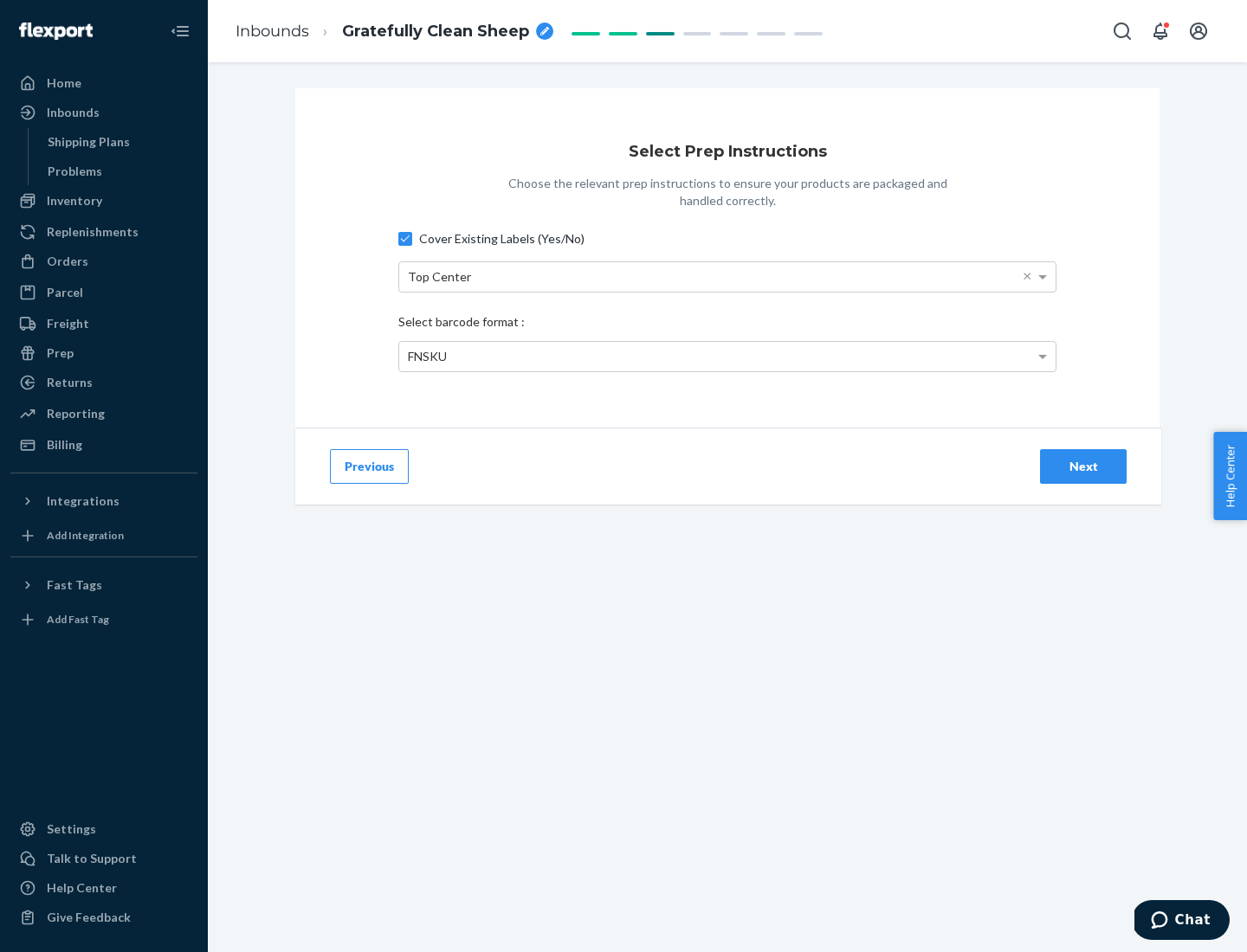
click at [1083, 466] on div "Next" at bounding box center [1083, 467] width 57 height 18
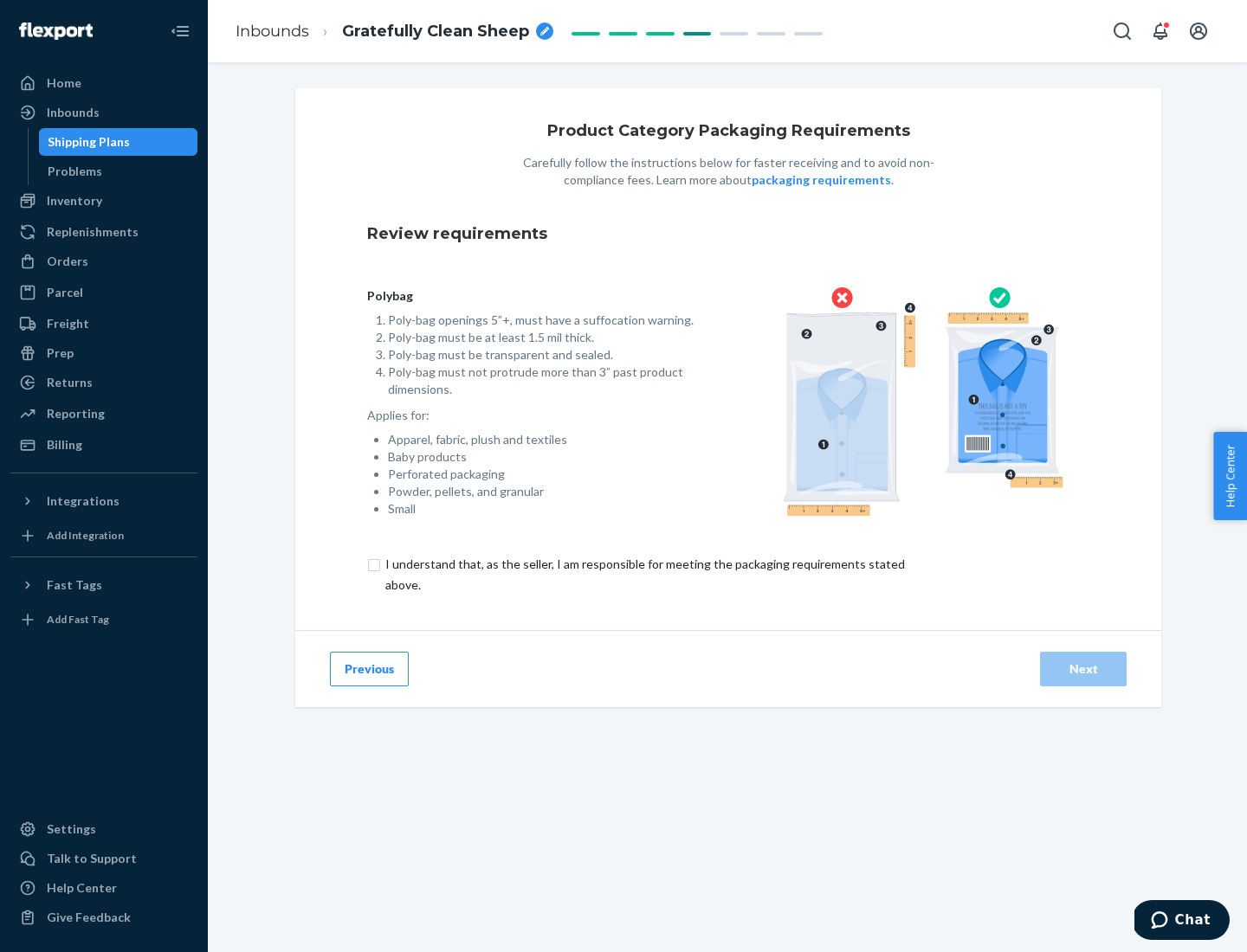
click at [644, 574] on input "checkbox" at bounding box center [654, 575] width 576 height 42
checkbox input "true"
click at [1083, 668] on div "Next" at bounding box center [1083, 669] width 57 height 18
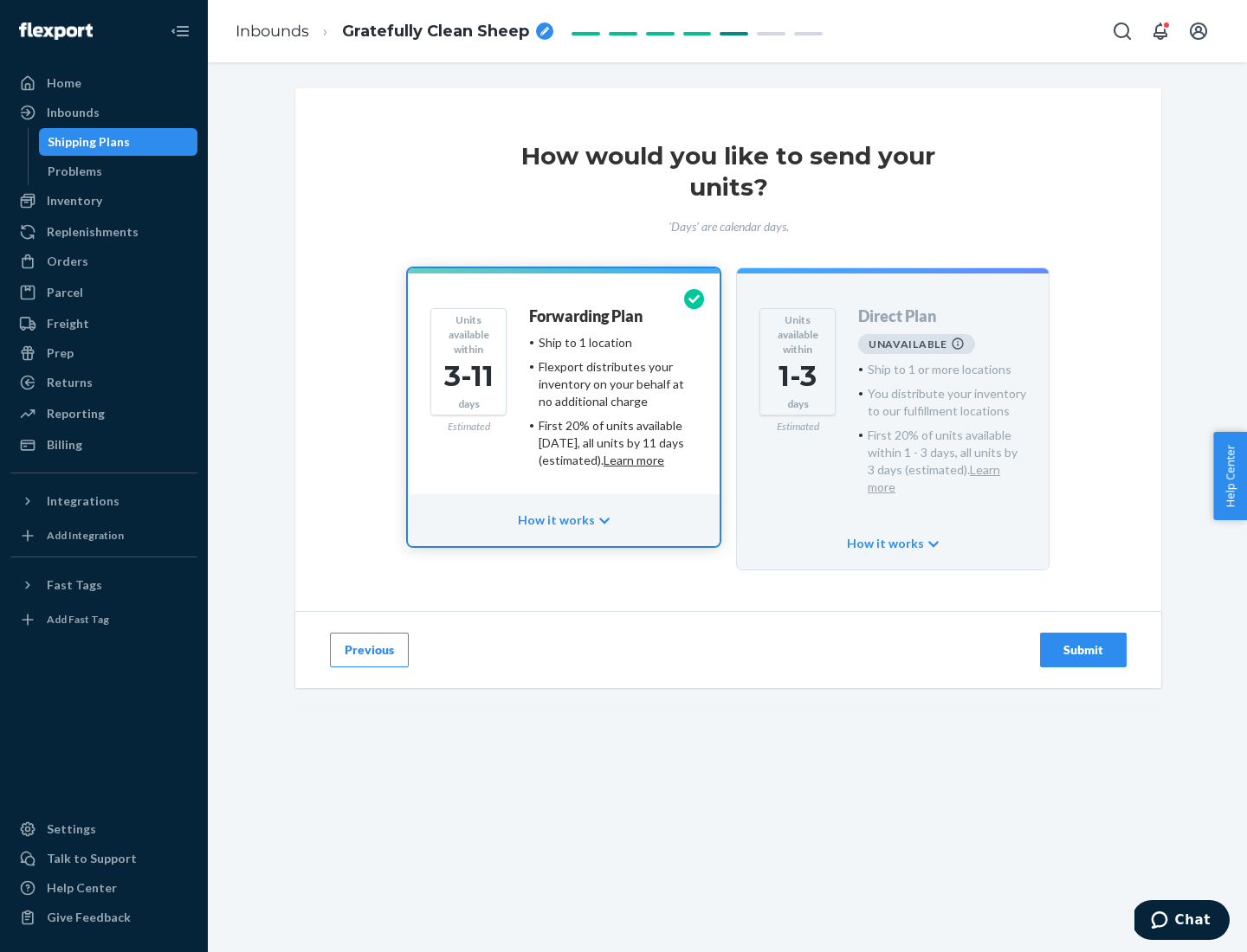
click at [587, 316] on h4 "Forwarding Plan" at bounding box center [585, 317] width 113 height 18
click at [1083, 642] on div "Submit" at bounding box center [1083, 651] width 57 height 18
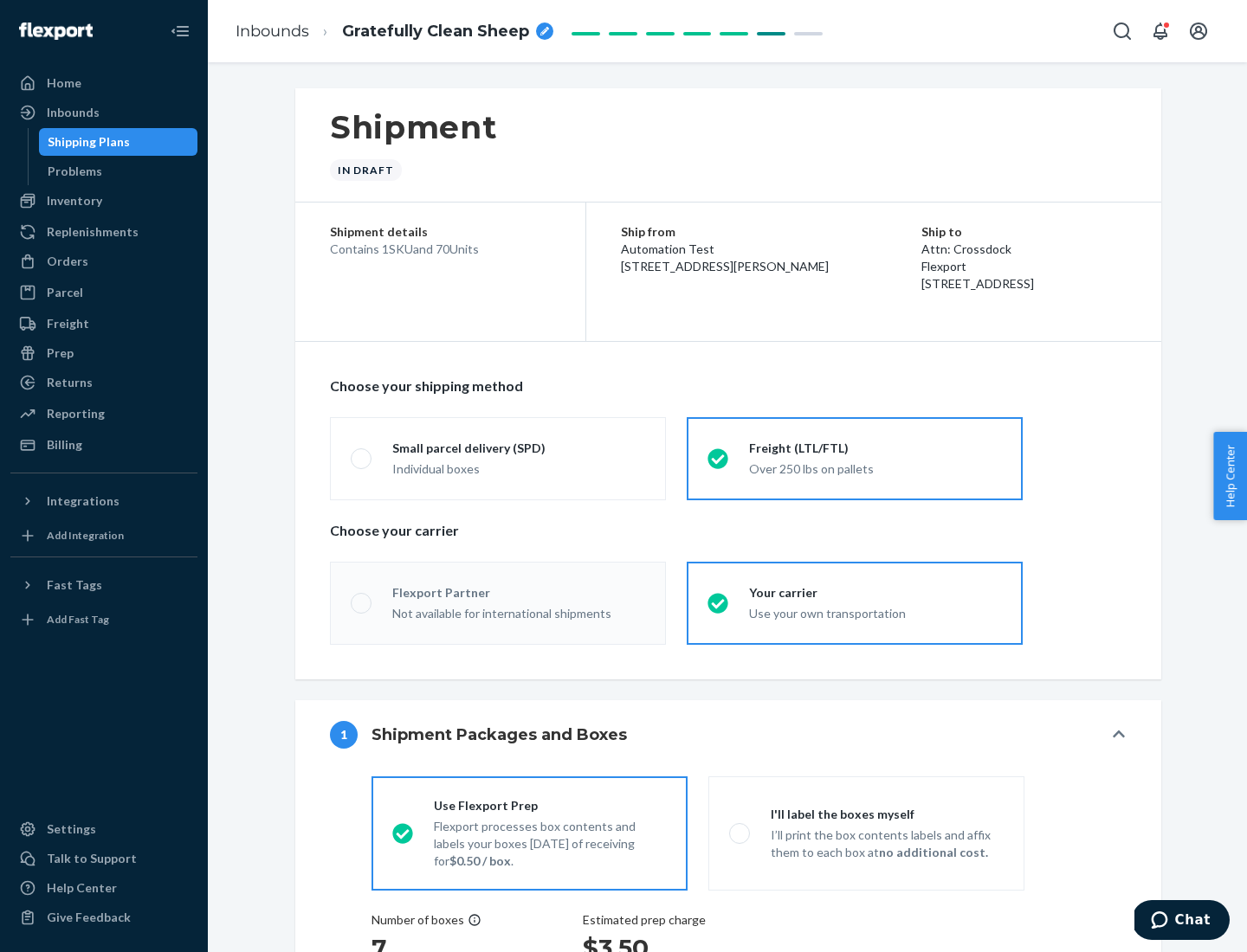
radio input "true"
radio input "false"
radio input "true"
radio input "false"
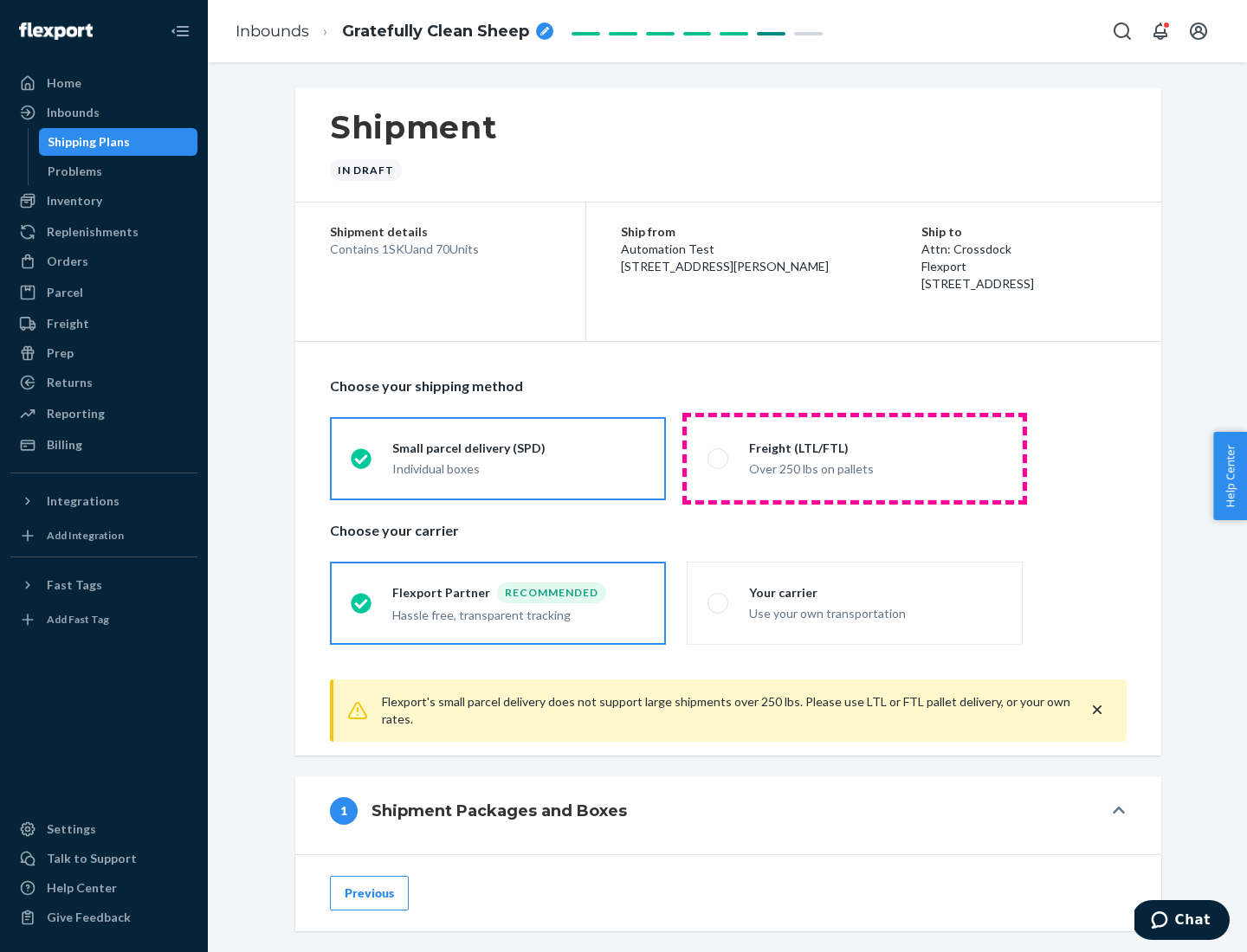
click at [855, 458] on div "Over 250 lbs on pallets" at bounding box center [876, 468] width 253 height 21
click at [719, 458] on input "Freight (LTL/FTL) Over 250 lbs on pallets" at bounding box center [713, 458] width 11 height 11
radio input "true"
radio input "false"
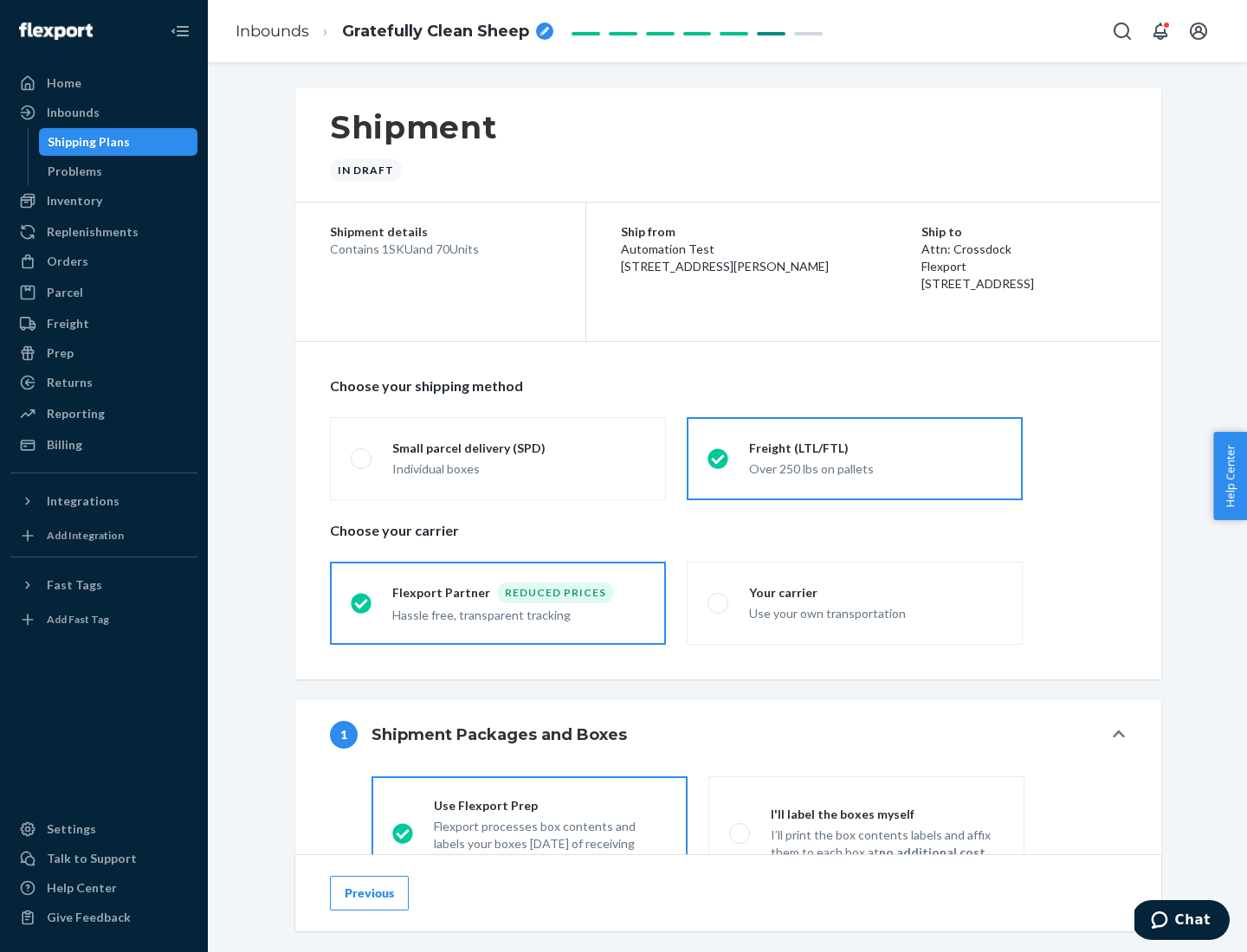
scroll to position [96, 0]
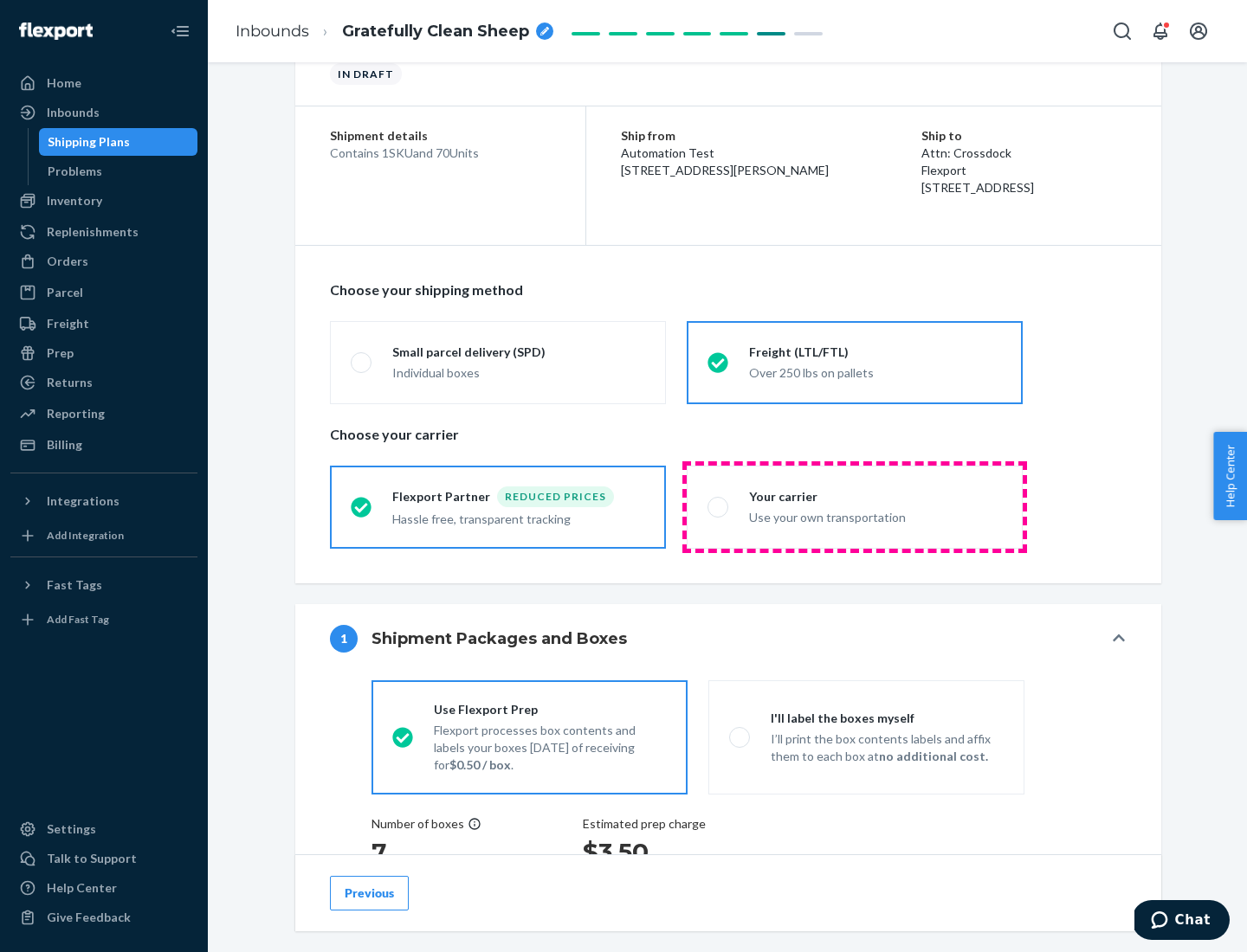
click at [855, 506] on div "Use your own transportation" at bounding box center [876, 516] width 253 height 21
click at [719, 506] on input "Your carrier Use your own transportation" at bounding box center [713, 506] width 11 height 11
radio input "true"
radio input "false"
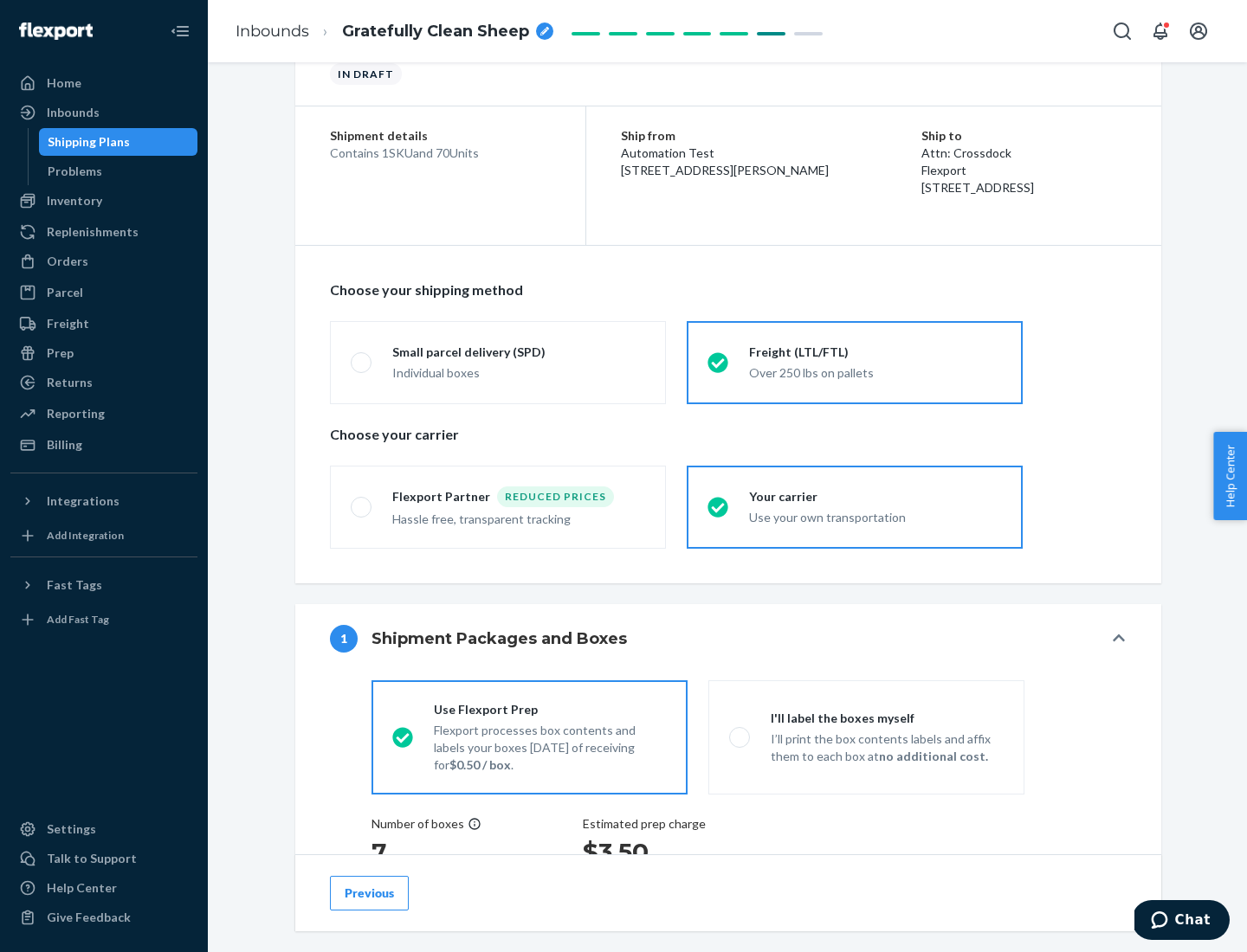
scroll to position [326, 0]
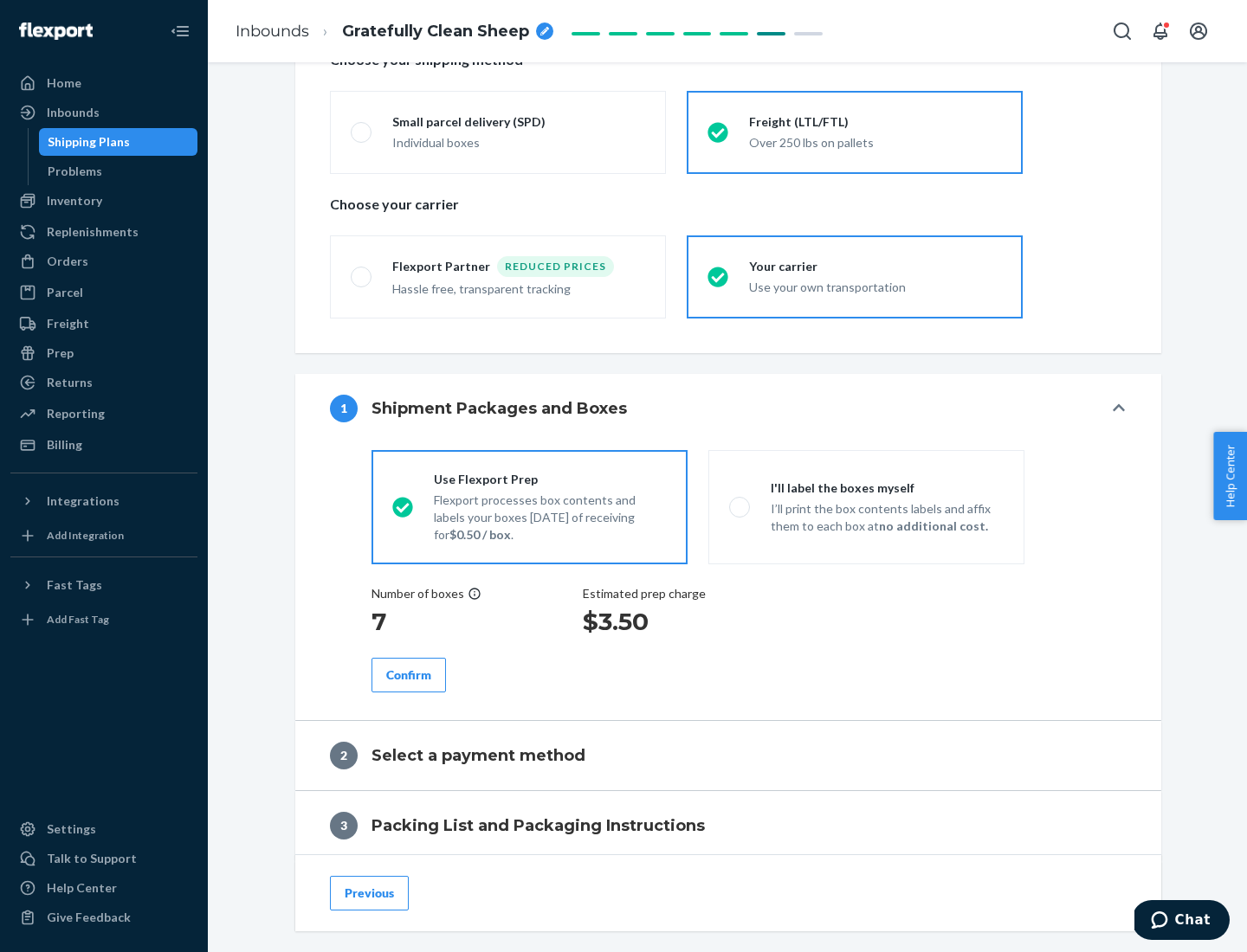
click at [866, 506] on p "I’ll print the box contents labels and affix them to each box at no additional …" at bounding box center [887, 517] width 233 height 34
click at [740, 506] on input "I'll label the boxes myself I’ll print the box contents labels and affix them t…" at bounding box center [735, 506] width 11 height 11
radio input "true"
radio input "false"
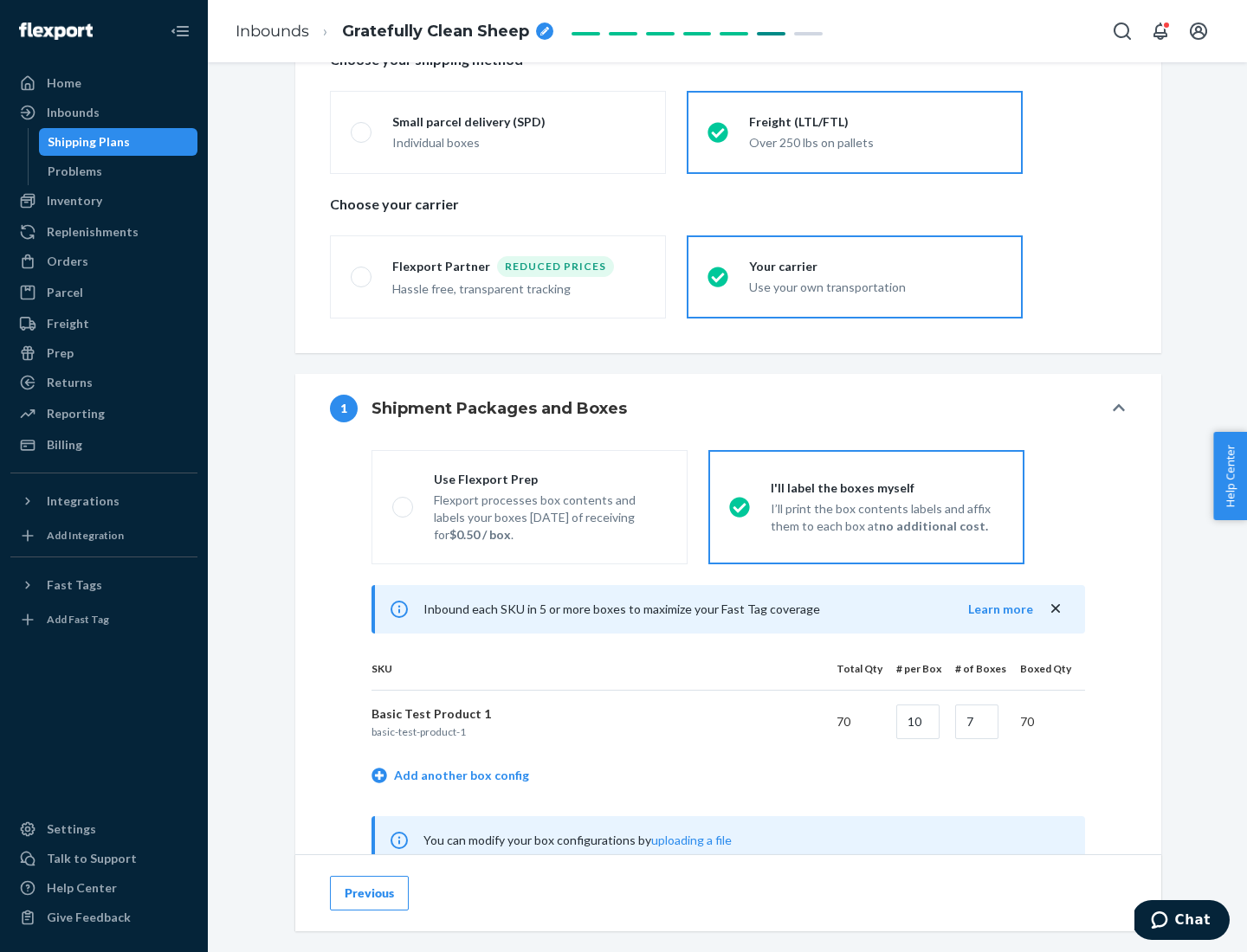
scroll to position [541, 0]
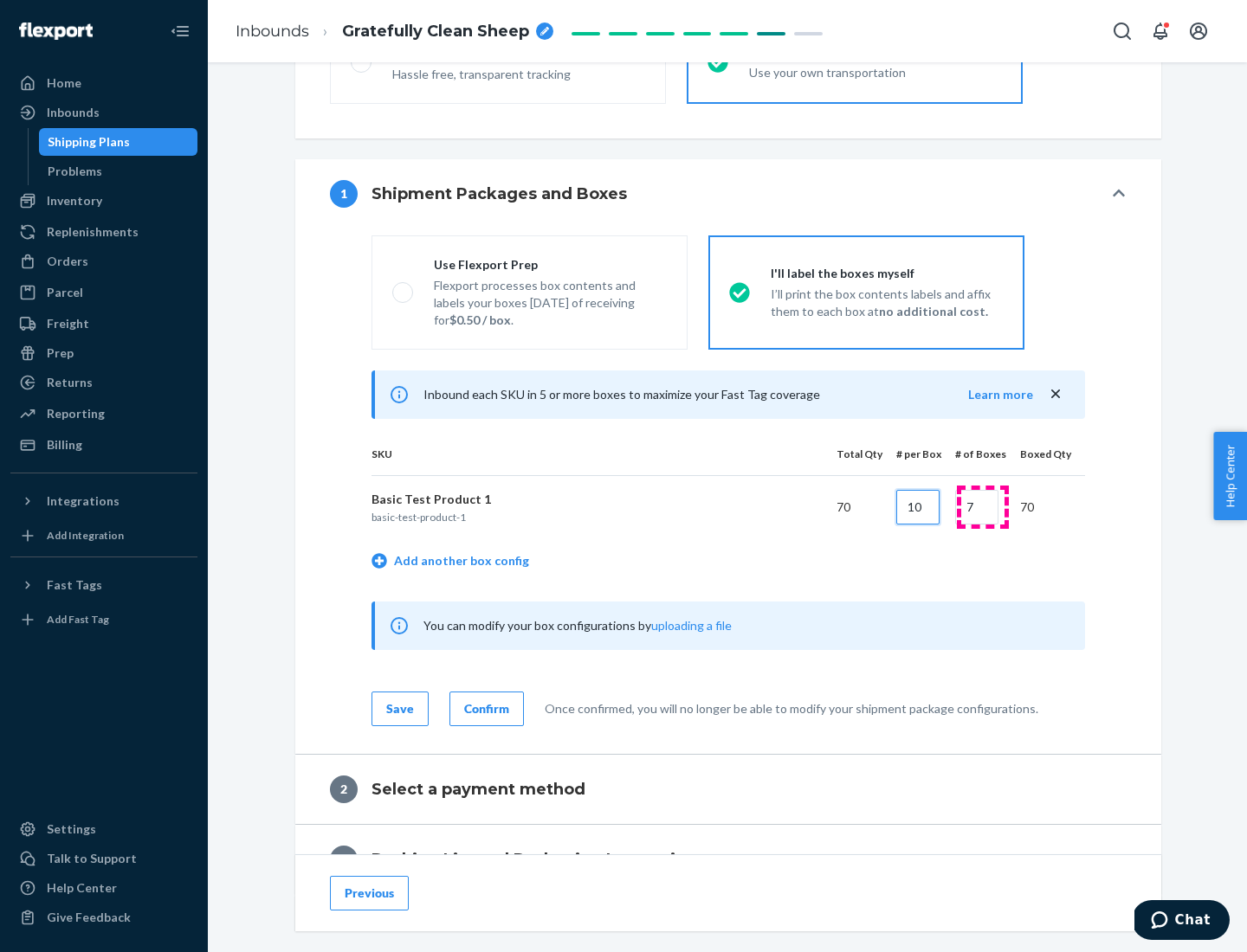
type input "10"
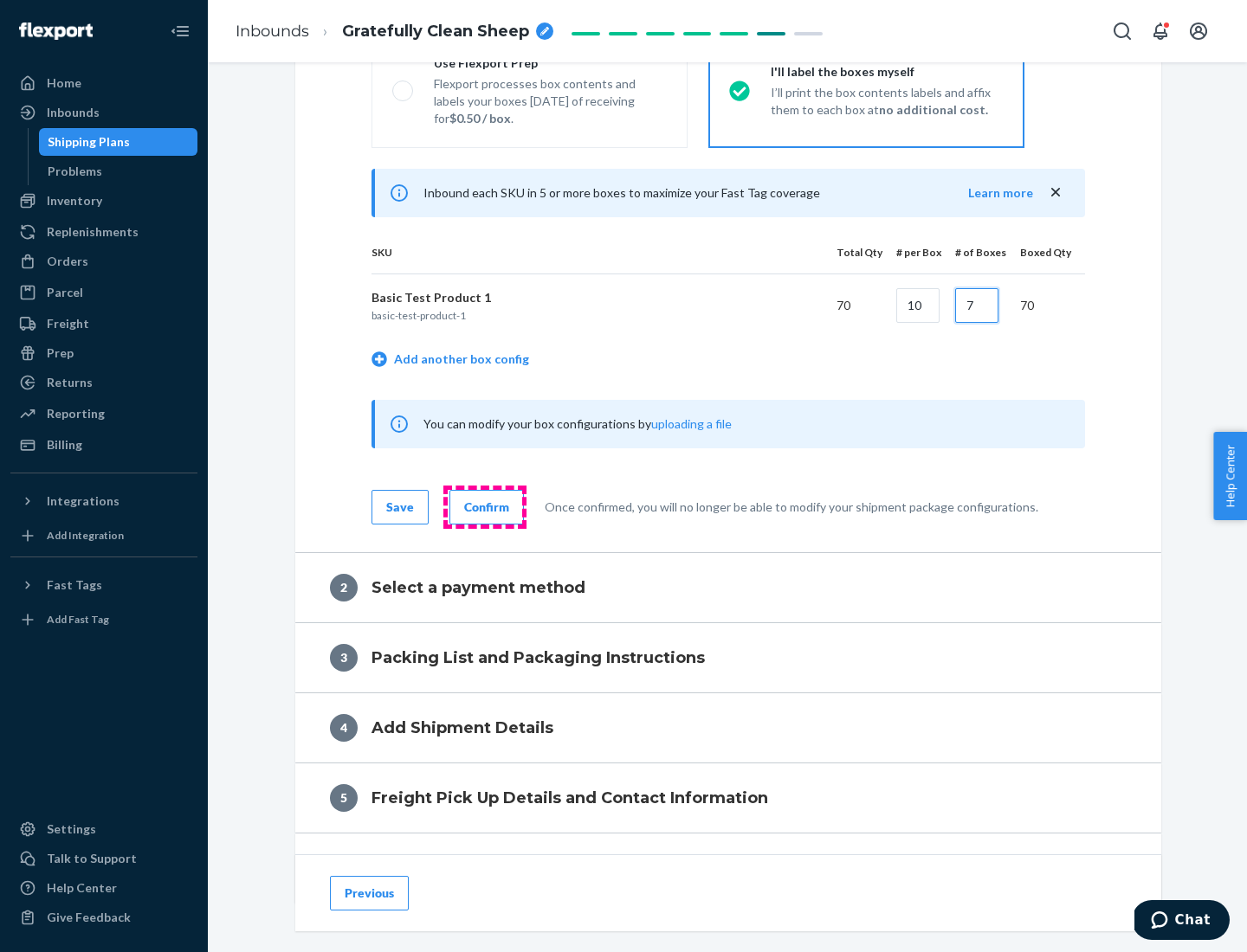
type input "7"
click at [484, 506] on div "Confirm" at bounding box center [486, 507] width 45 height 18
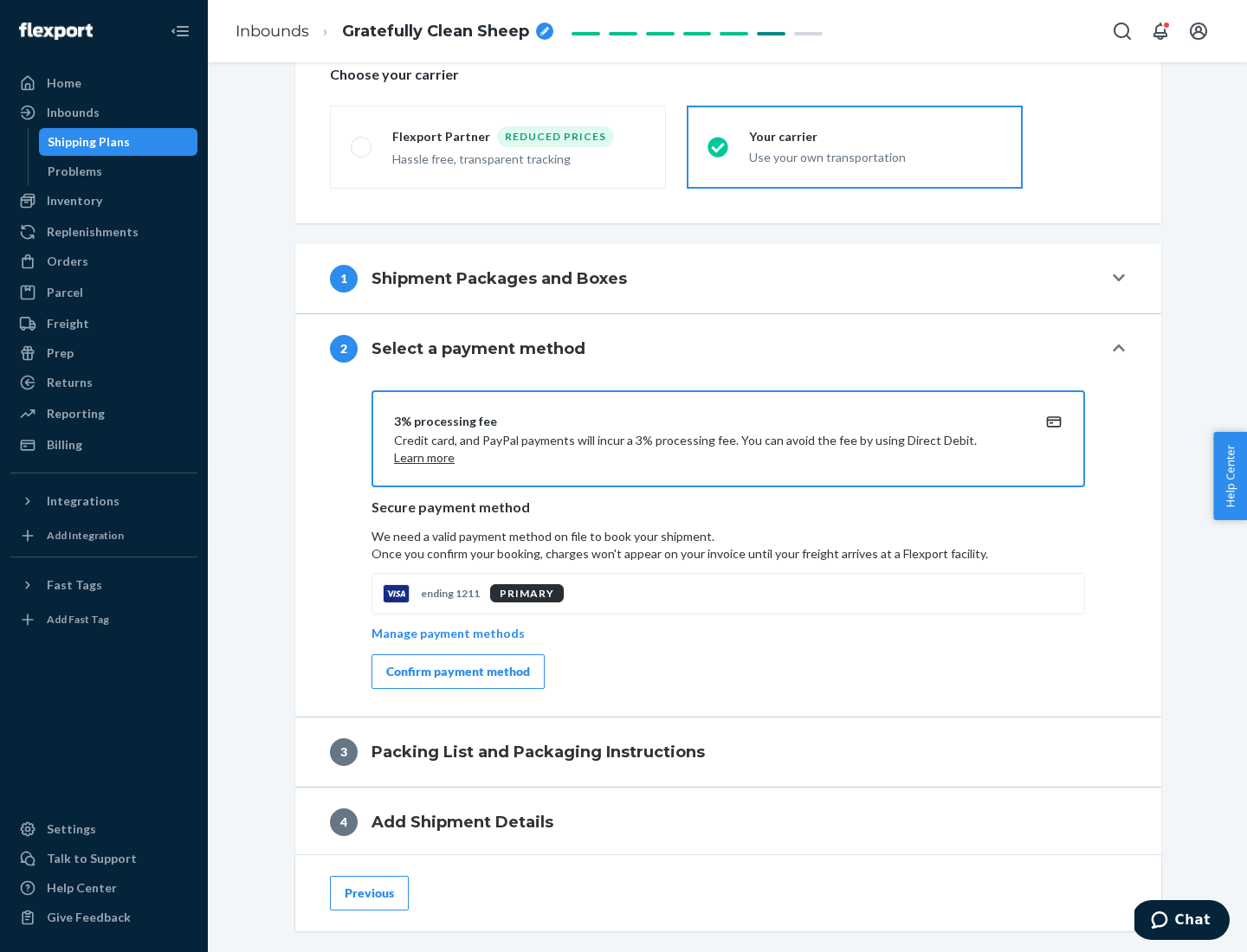
scroll to position [621, 0]
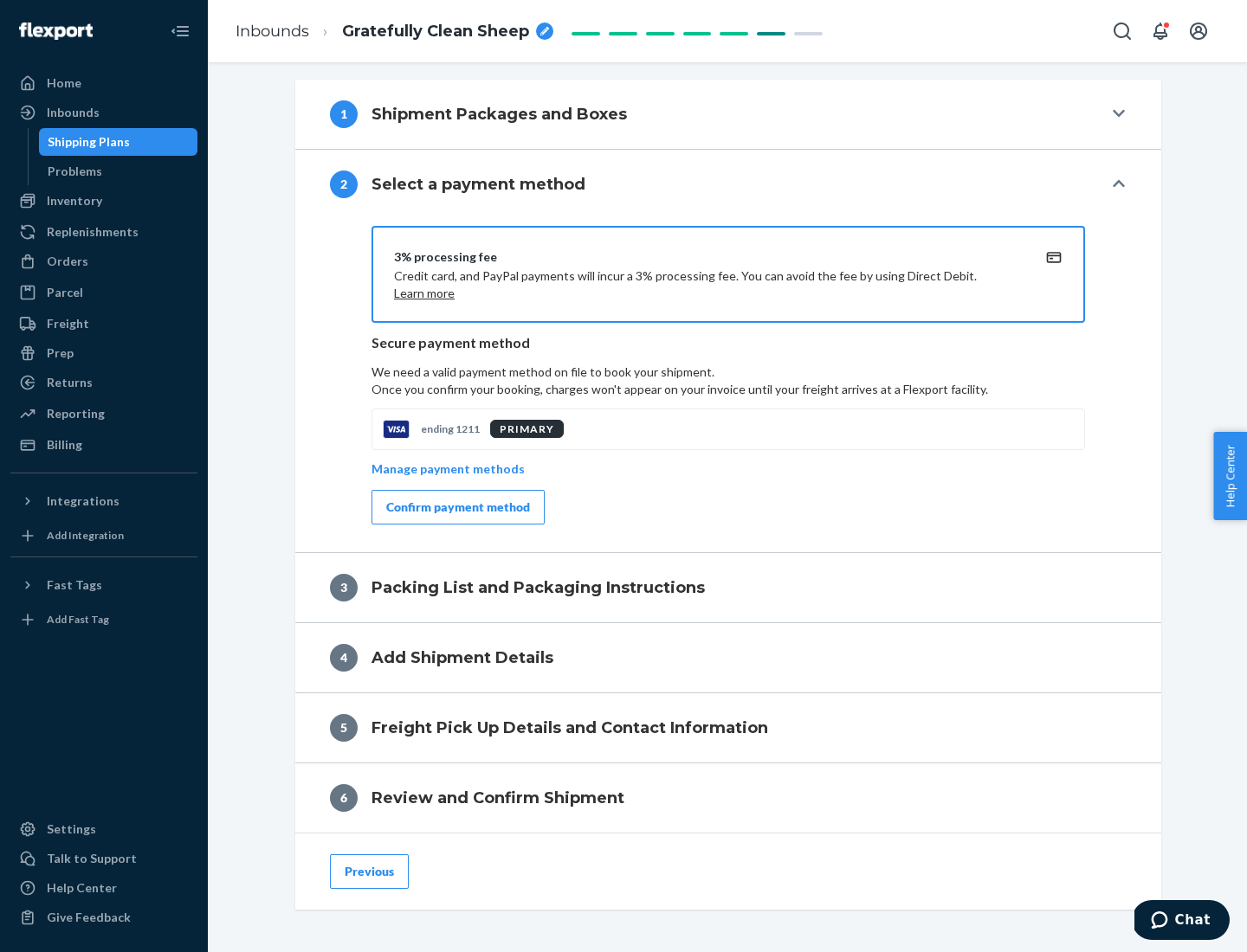
click at [456, 507] on div "Confirm payment method" at bounding box center [458, 507] width 144 height 18
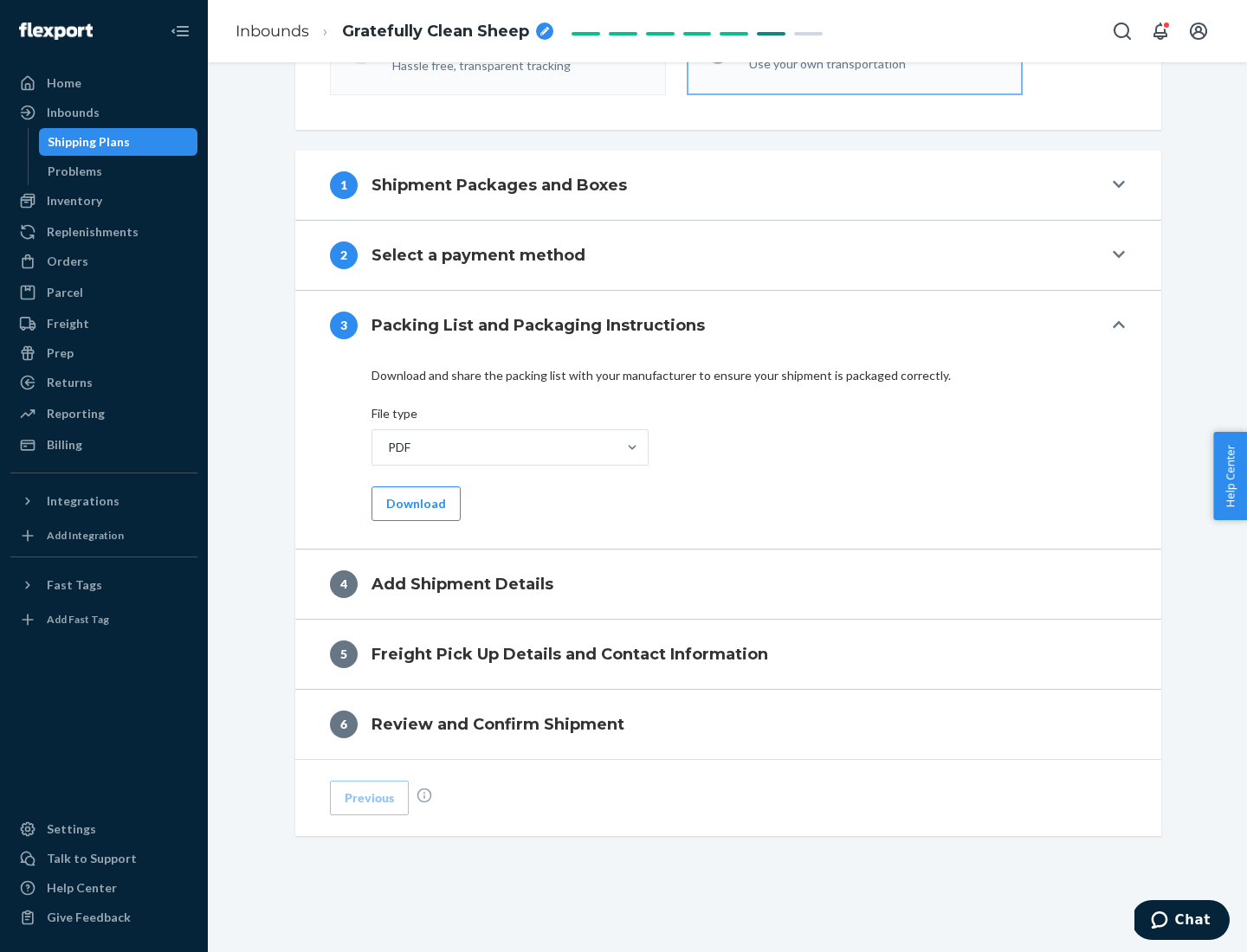
scroll to position [546, 0]
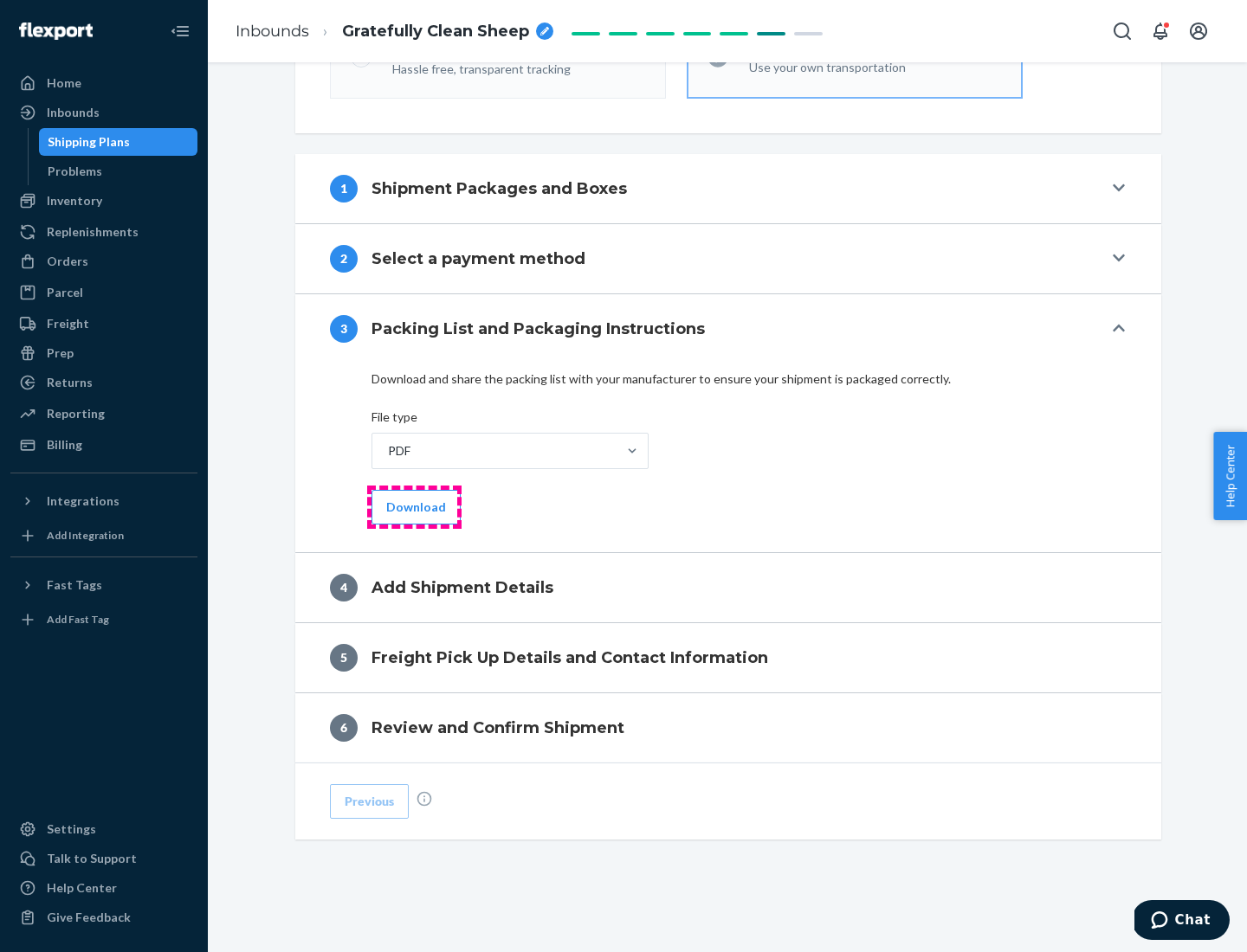
click at [414, 506] on button "Download" at bounding box center [416, 506] width 89 height 34
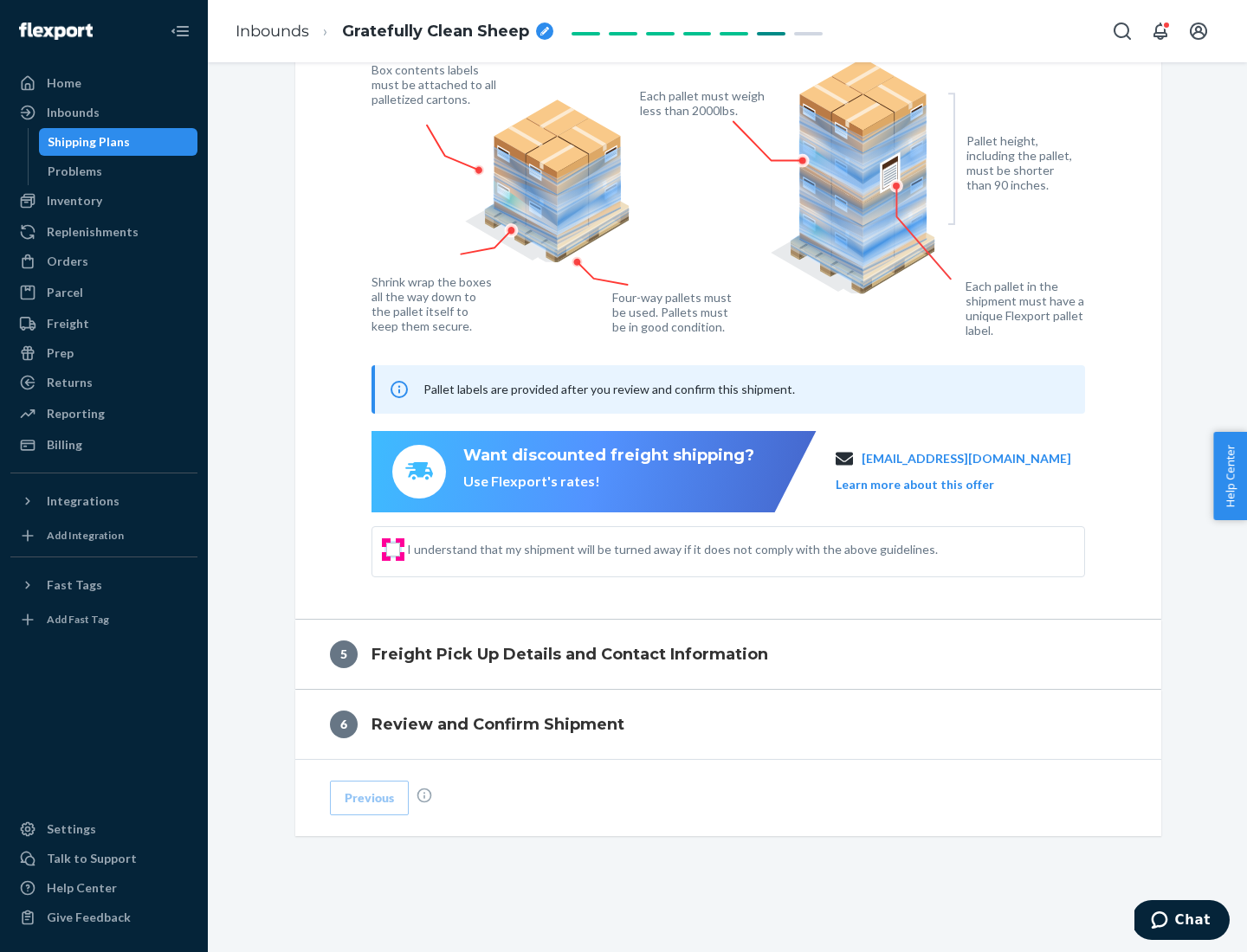
click at [394, 549] on input "I understand that my shipment will be turned away if it does not comply with th…" at bounding box center [394, 550] width 14 height 14
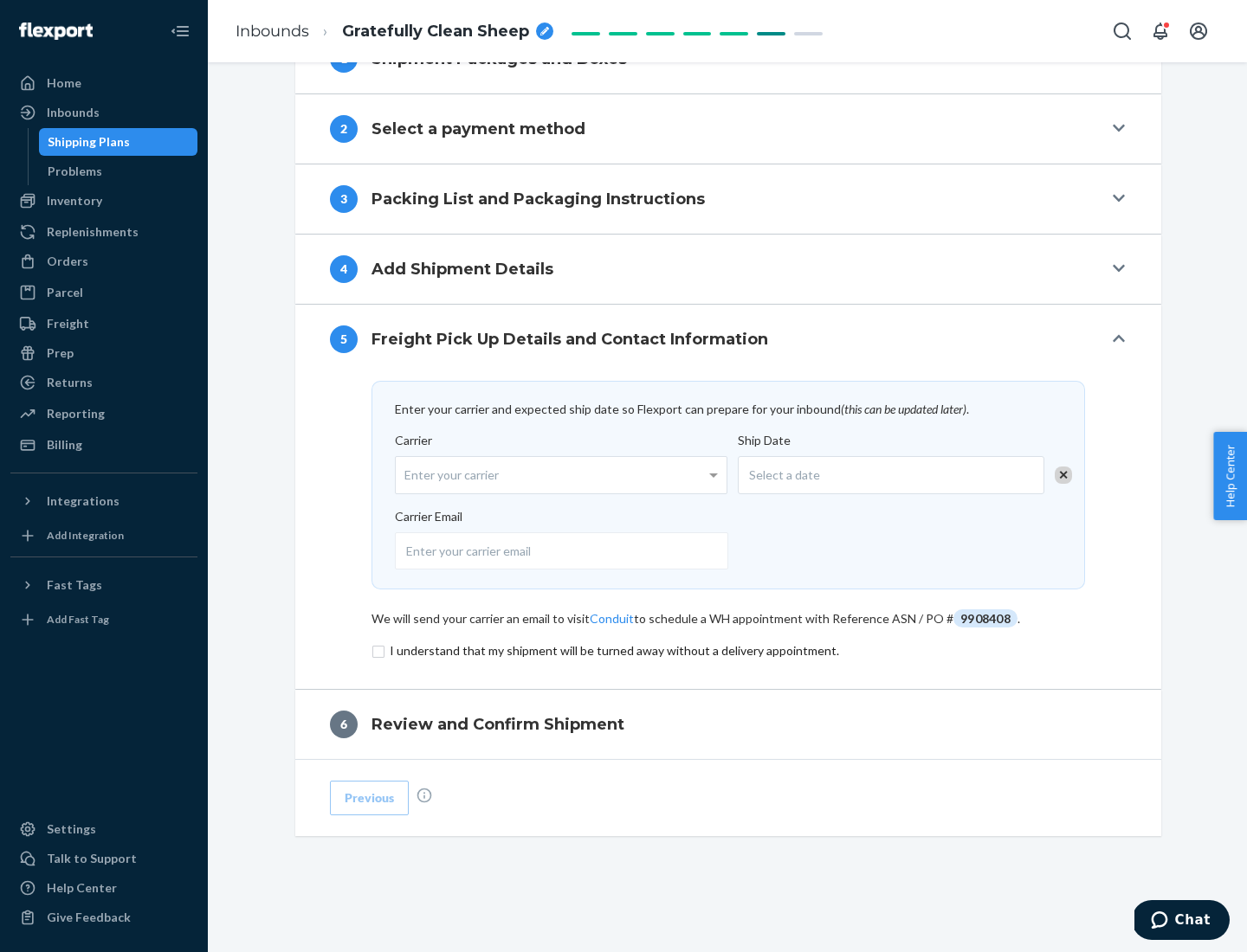
click at [729, 650] on input "checkbox" at bounding box center [728, 651] width 714 height 21
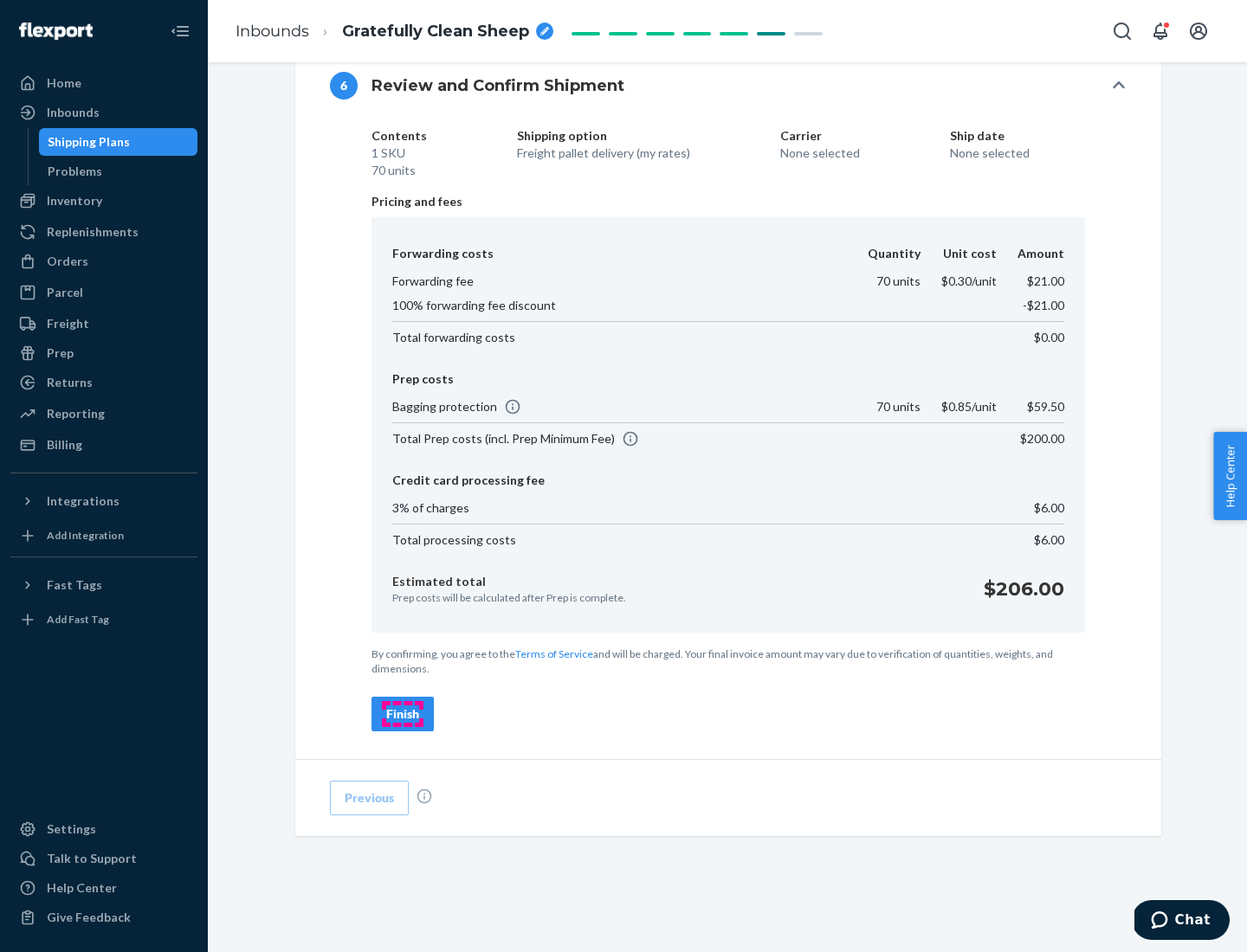
click at [402, 714] on div "Finish" at bounding box center [402, 714] width 33 height 18
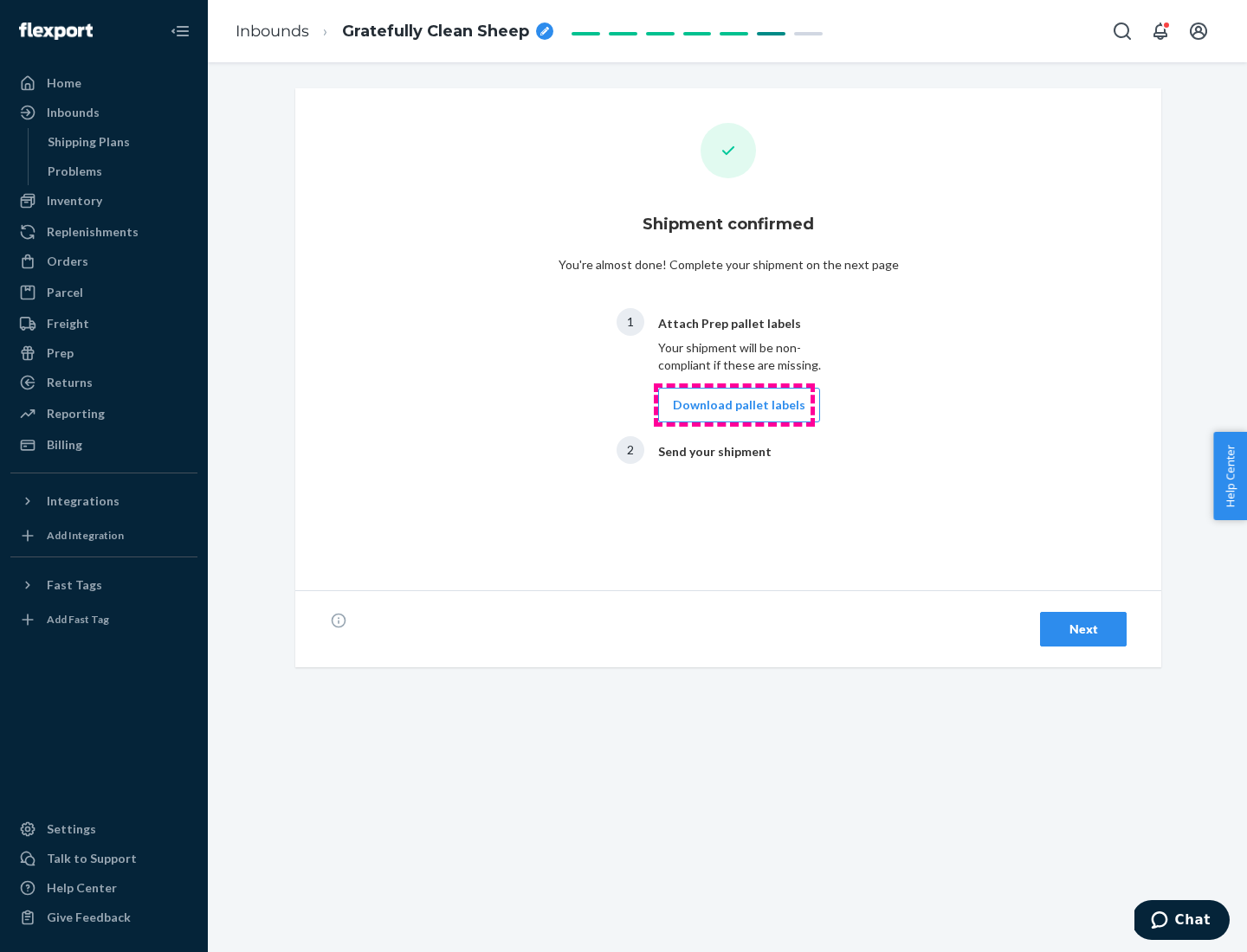
click at [734, 405] on button "Download pallet labels" at bounding box center [738, 405] width 162 height 34
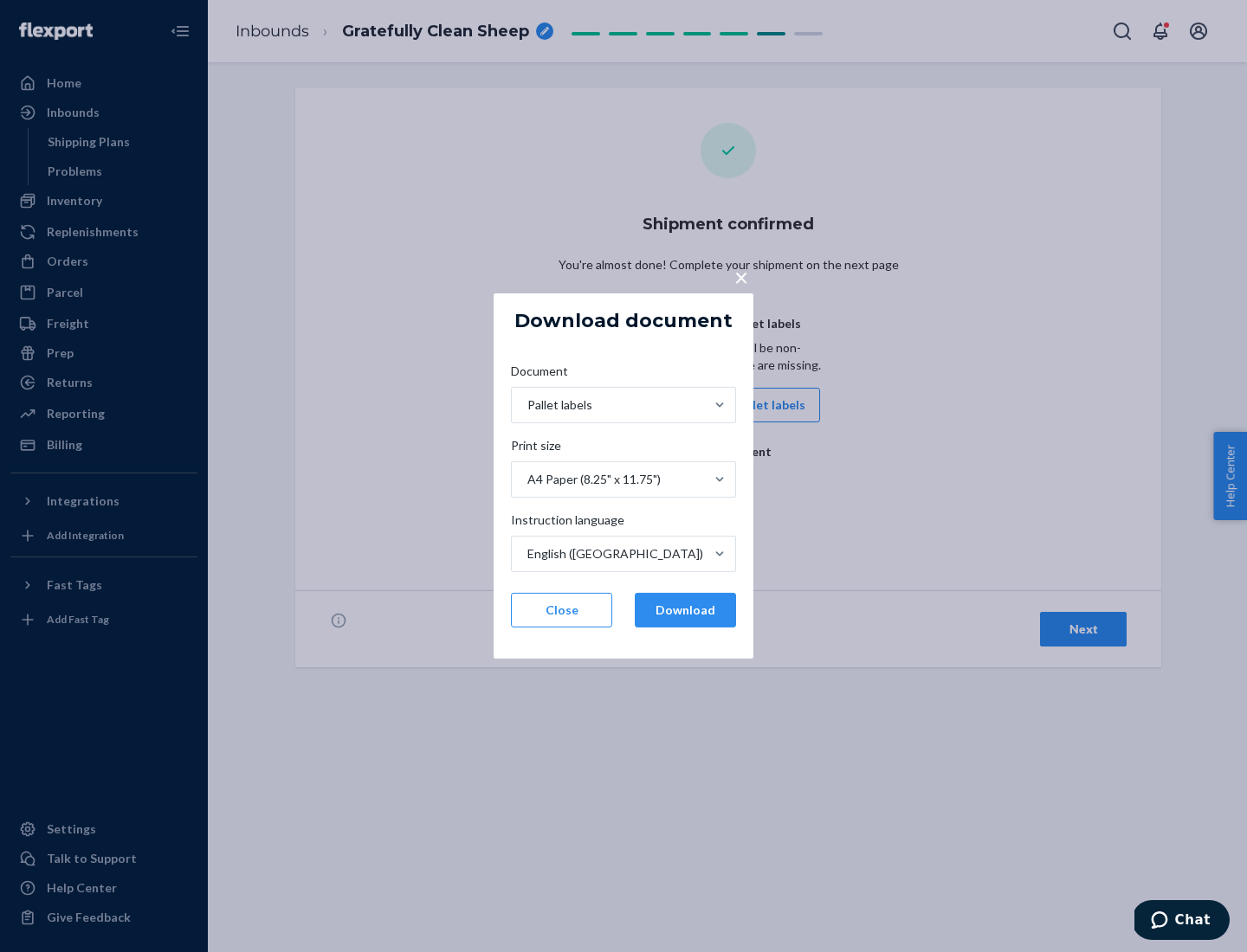
click at [685, 610] on button "Download" at bounding box center [685, 610] width 102 height 34
click at [740, 276] on span "×" at bounding box center [741, 277] width 14 height 29
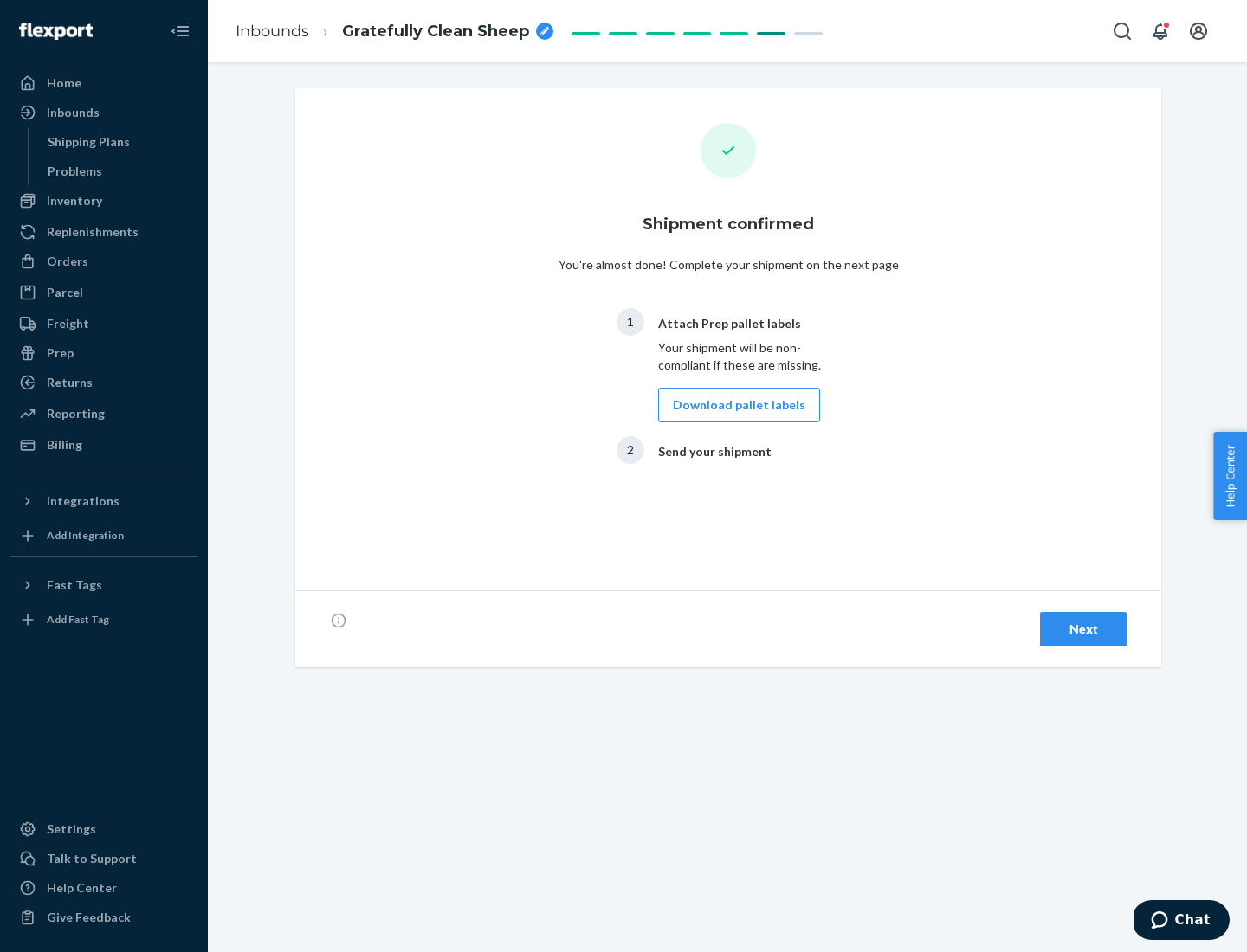
click at [1083, 629] on div "Next" at bounding box center [1083, 629] width 57 height 18
